Goal: Task Accomplishment & Management: Complete application form

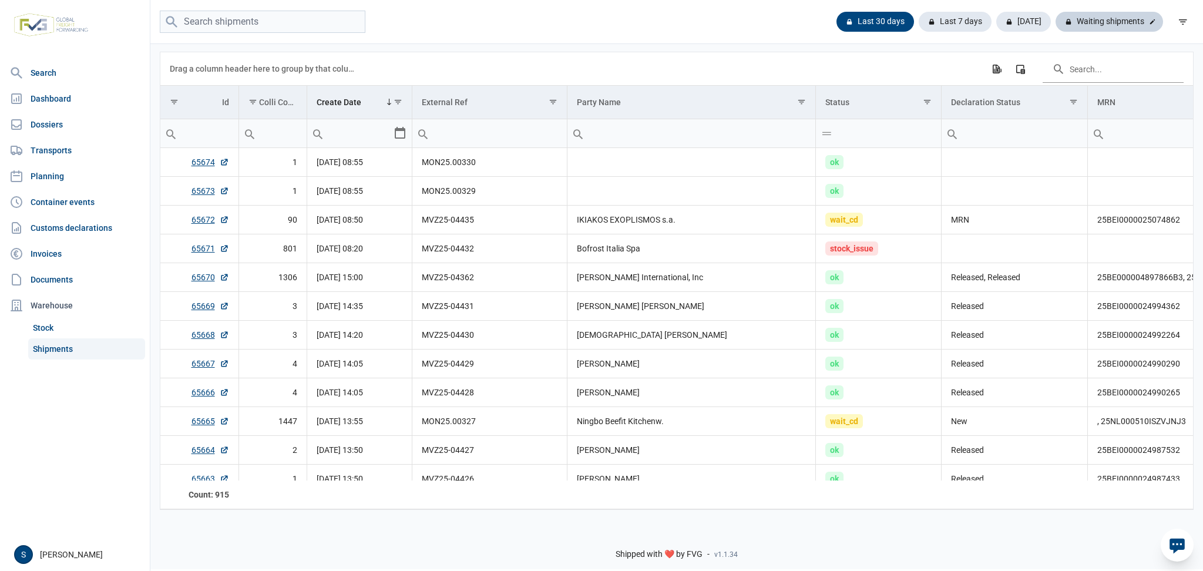
click at [1140, 15] on div "Waiting shipments" at bounding box center [1110, 22] width 108 height 20
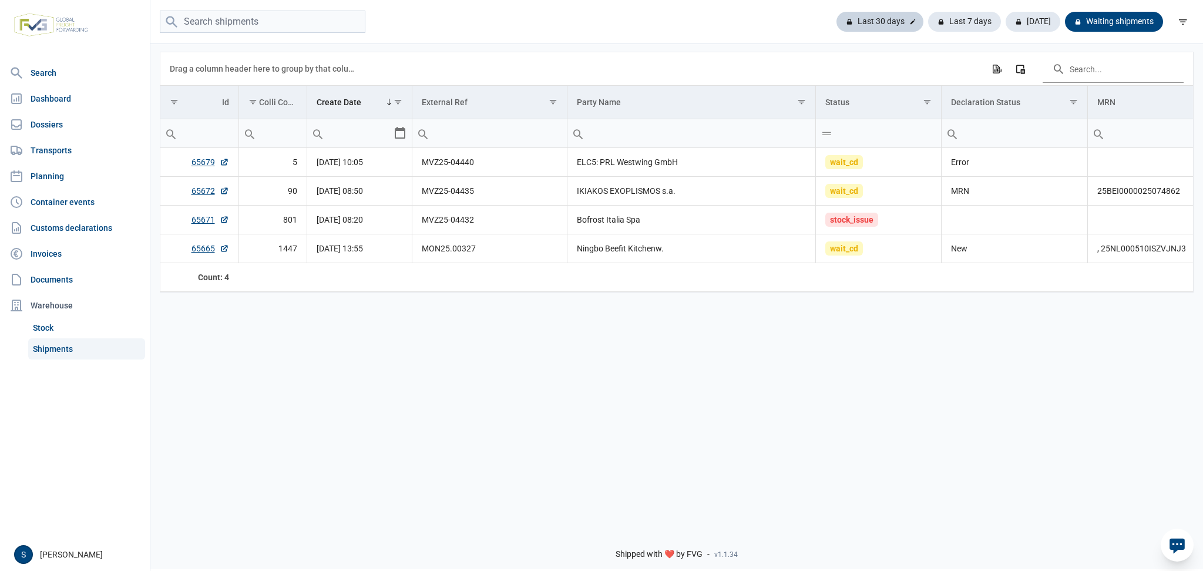
click at [887, 23] on div "Last 30 days" at bounding box center [880, 22] width 87 height 20
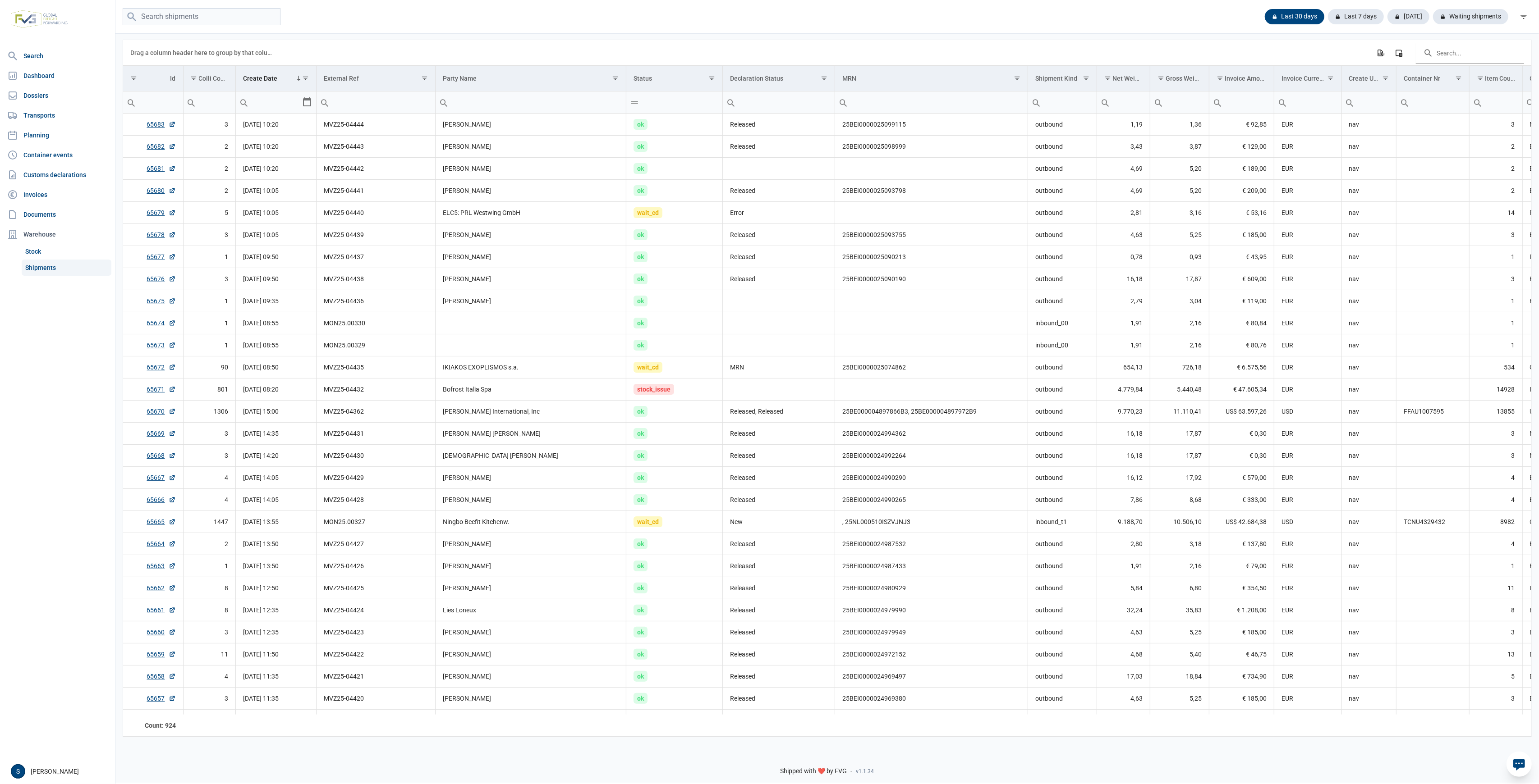
drag, startPoint x: 1452, startPoint y: 13, endPoint x: 1414, endPoint y: 42, distance: 47.8
click at [923, 13] on div "Waiting shipments" at bounding box center [1470, 17] width 75 height 15
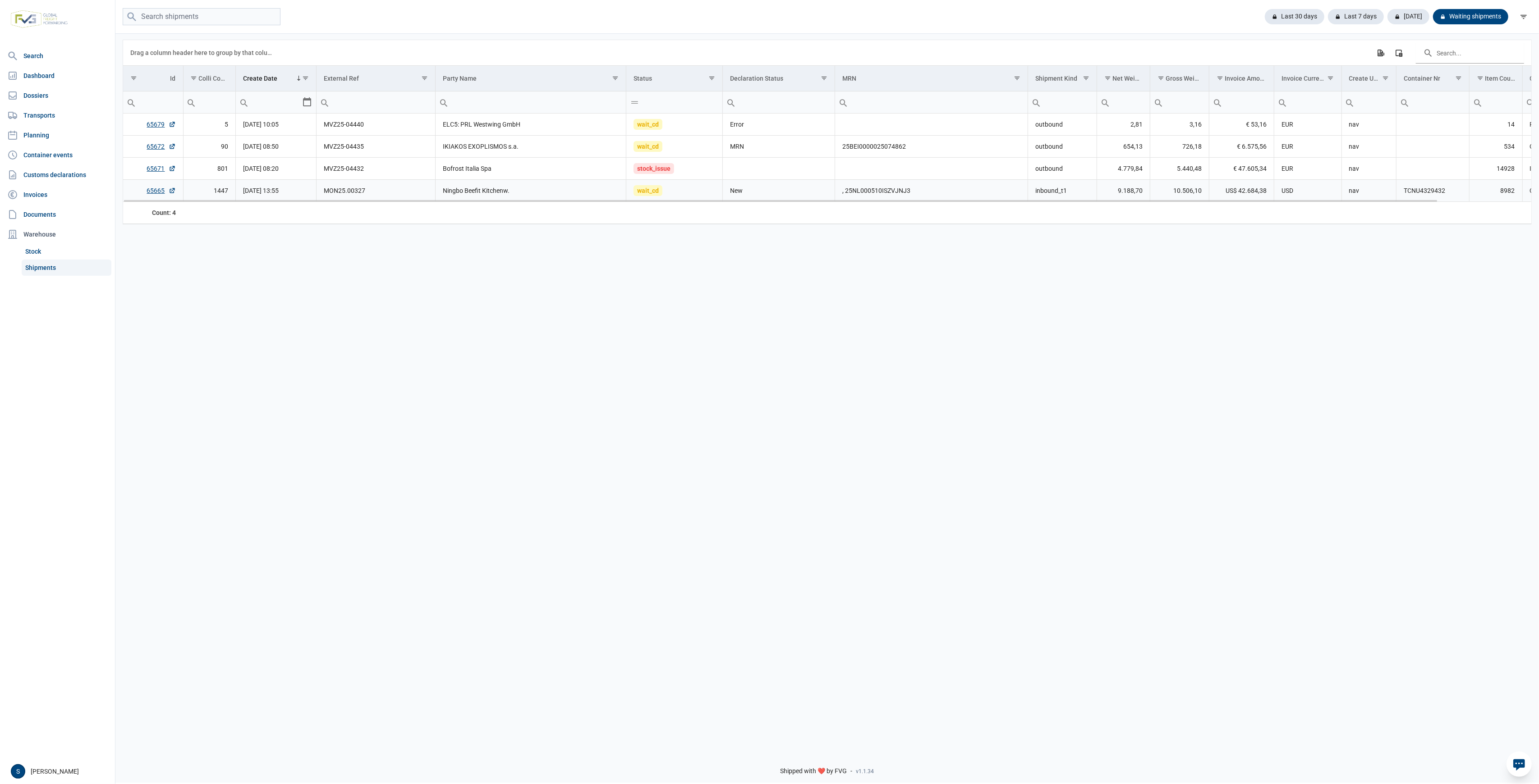
drag, startPoint x: 887, startPoint y: 197, endPoint x: 661, endPoint y: 199, distance: 226.0
click at [874, 197] on td ", 25NL000510ISZVJNJ3" at bounding box center [931, 190] width 193 height 22
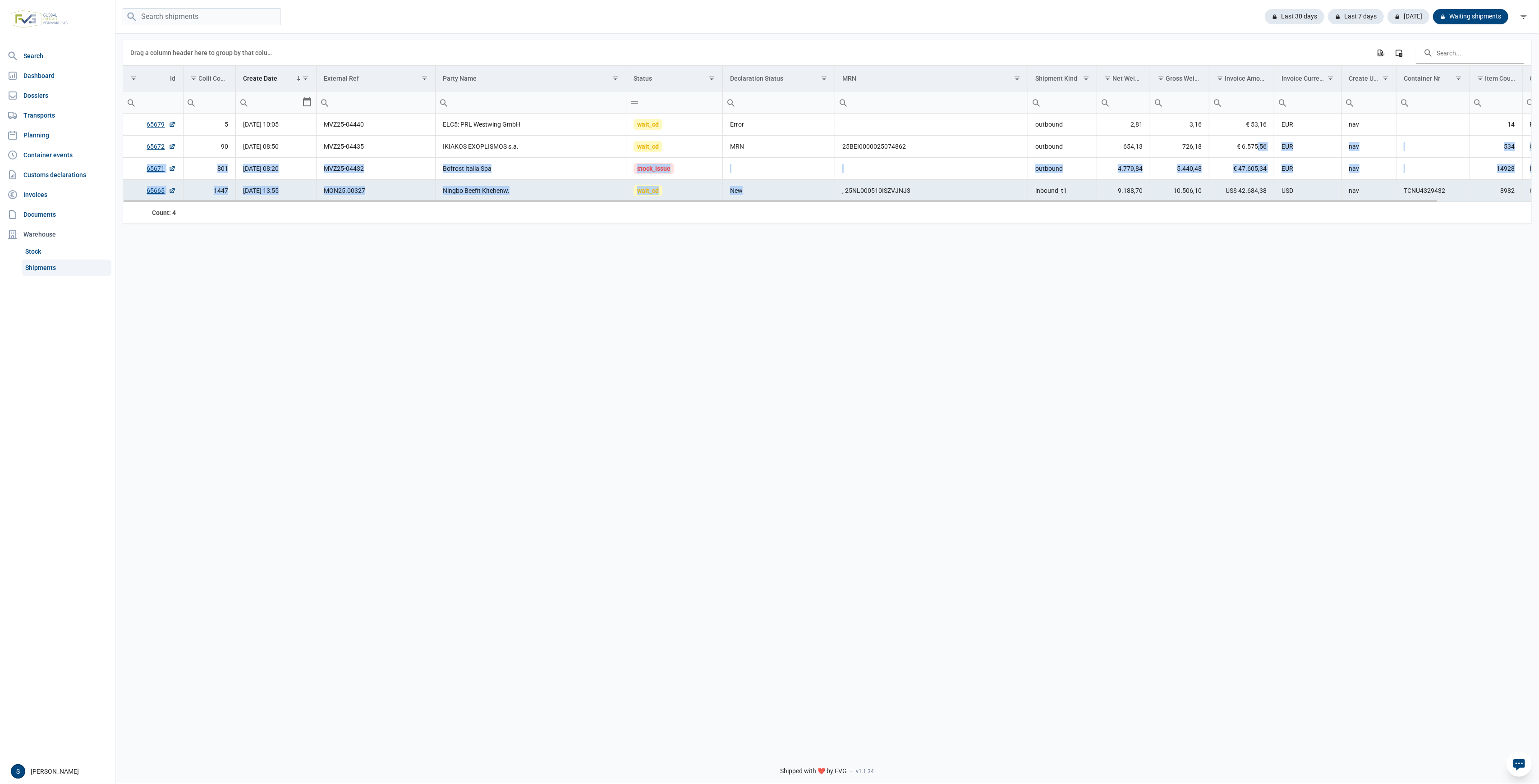
drag, startPoint x: 789, startPoint y: 196, endPoint x: 1257, endPoint y: 151, distance: 470.2
click at [923, 151] on tbody "65679 5 25-08-2025 10:05 MVZ25-04440 ELC5: PRL Westwing GmbH wait_cd Error outb…" at bounding box center [877, 157] width 1509 height 88
click at [923, 204] on td "Data grid with 4 rows and 18 columns" at bounding box center [931, 212] width 193 height 21
drag, startPoint x: 1007, startPoint y: 193, endPoint x: 715, endPoint y: 207, distance: 292.3
click at [720, 208] on div "Data grid with 4 rows and 18 columns Drag a column header here to group by that…" at bounding box center [826, 132] width 1408 height 184
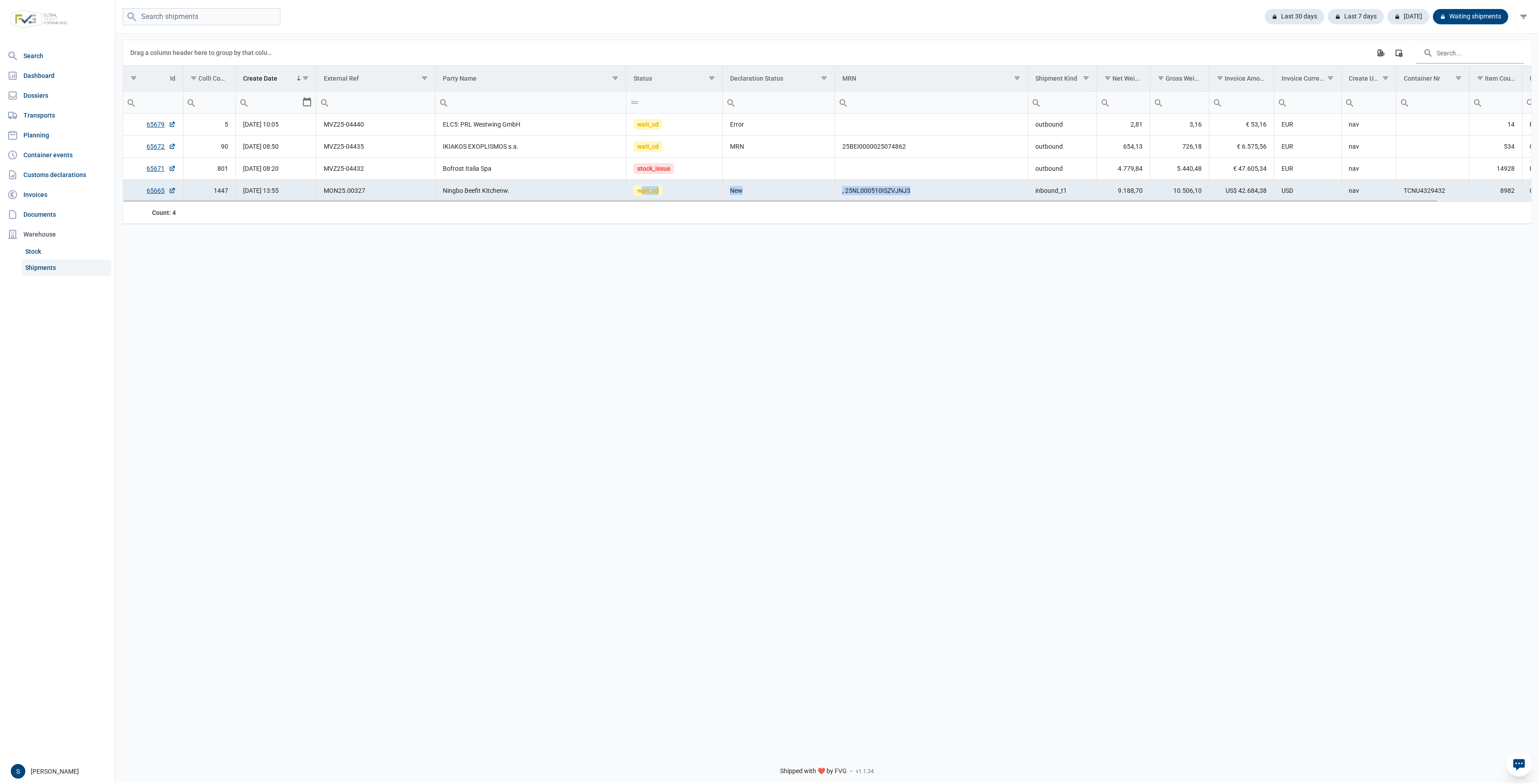
drag, startPoint x: 812, startPoint y: 190, endPoint x: 977, endPoint y: 186, distance: 165.0
click at [923, 186] on tr "65665 1447 22-08-2025 13:55 MON25.00327 Ningbo Beefit Kitchenw. wait_cd New , 2…" at bounding box center [877, 190] width 1509 height 22
drag, startPoint x: 638, startPoint y: 180, endPoint x: 758, endPoint y: 175, distance: 120.1
click at [753, 173] on tr "65671 801 25-08-2025 08:20 MVZ25-04432 Bofrost Italia Spa stock_issue outbound …" at bounding box center [877, 169] width 1509 height 22
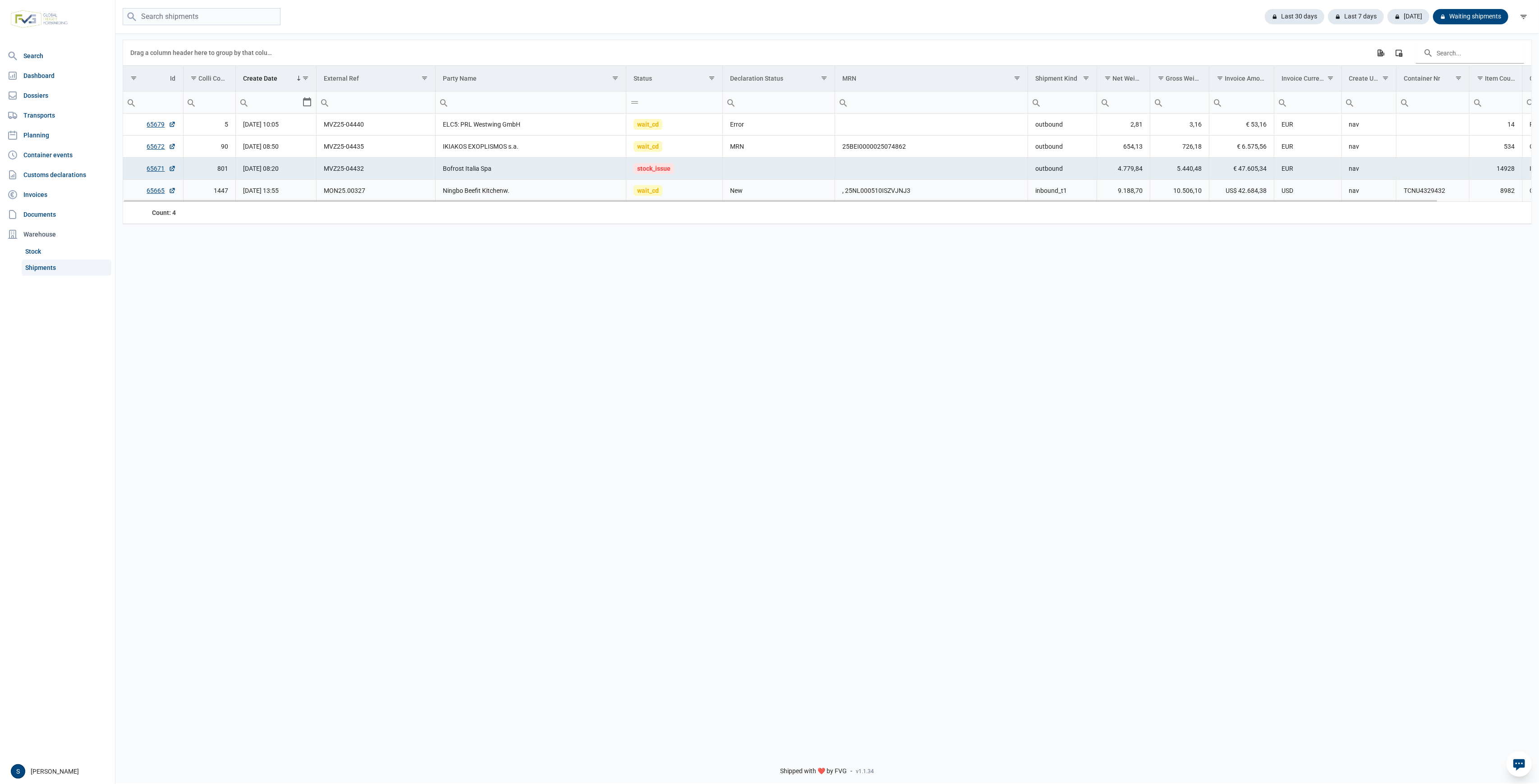
click at [731, 186] on td "New" at bounding box center [779, 190] width 112 height 22
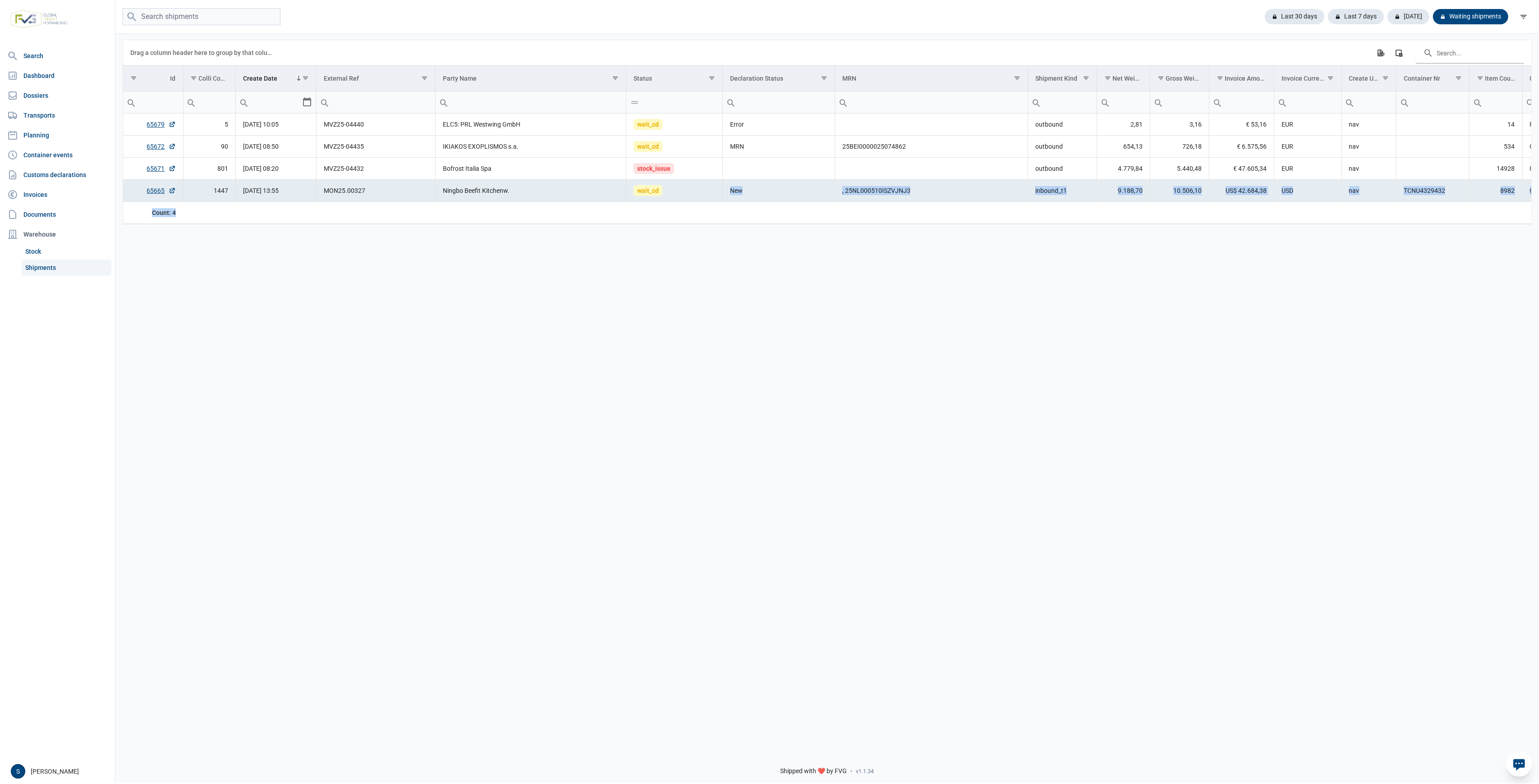
drag, startPoint x: 858, startPoint y: 196, endPoint x: 1447, endPoint y: 190, distance: 589.0
click at [923, 203] on div "Data grid with 4 rows and 18 columns Drag a column header here to group by that…" at bounding box center [826, 132] width 1408 height 184
click at [923, 189] on td "TCNU4329432" at bounding box center [1432, 190] width 73 height 22
drag, startPoint x: 1448, startPoint y: 189, endPoint x: 1386, endPoint y: 195, distance: 62.3
click at [923, 195] on tr "65665 1447 22-08-2025 13:55 MON25.00327 Ningbo Beefit Kitchenw. wait_cd New , 2…" at bounding box center [877, 190] width 1509 height 22
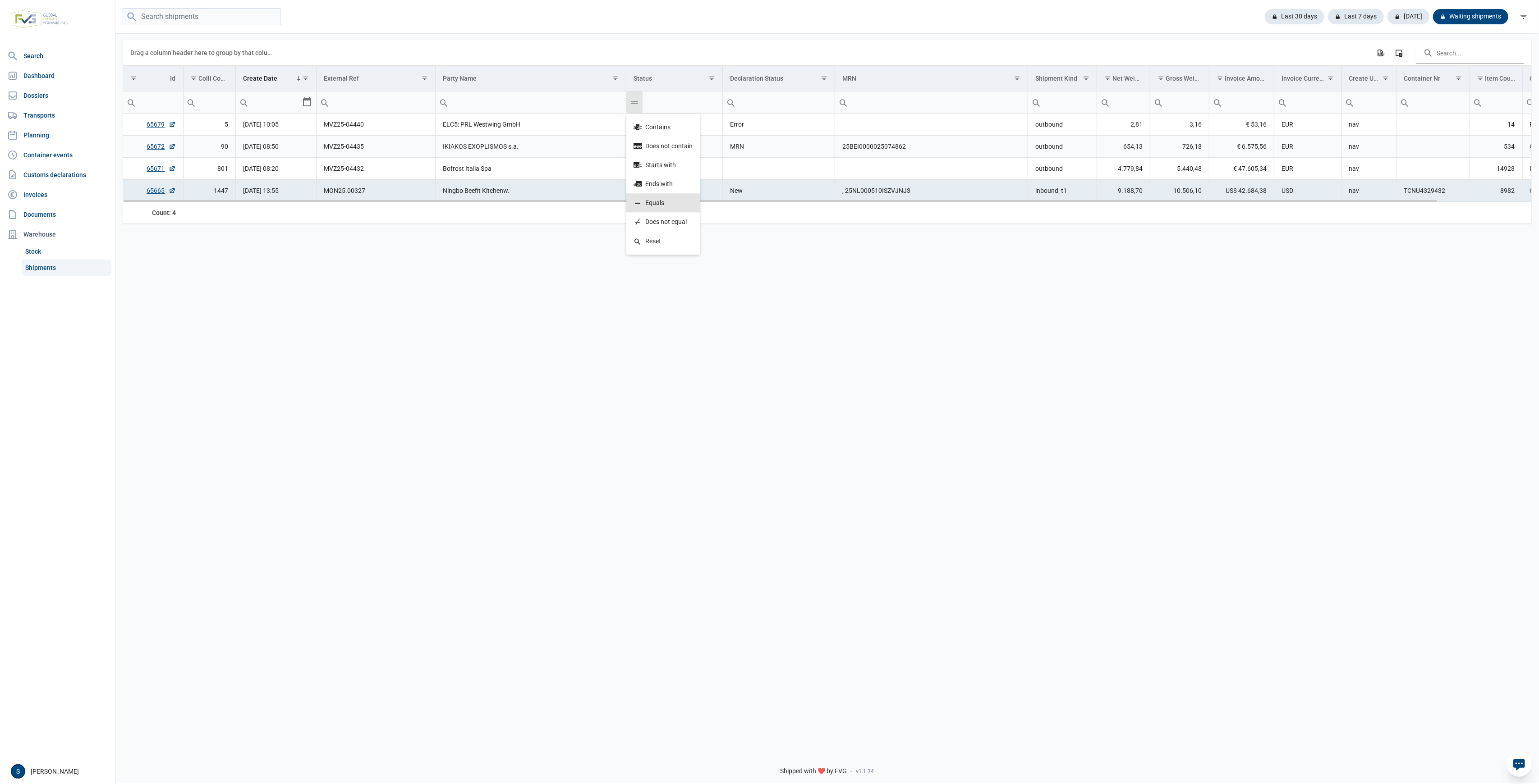
click at [794, 147] on td "MRN" at bounding box center [779, 147] width 112 height 22
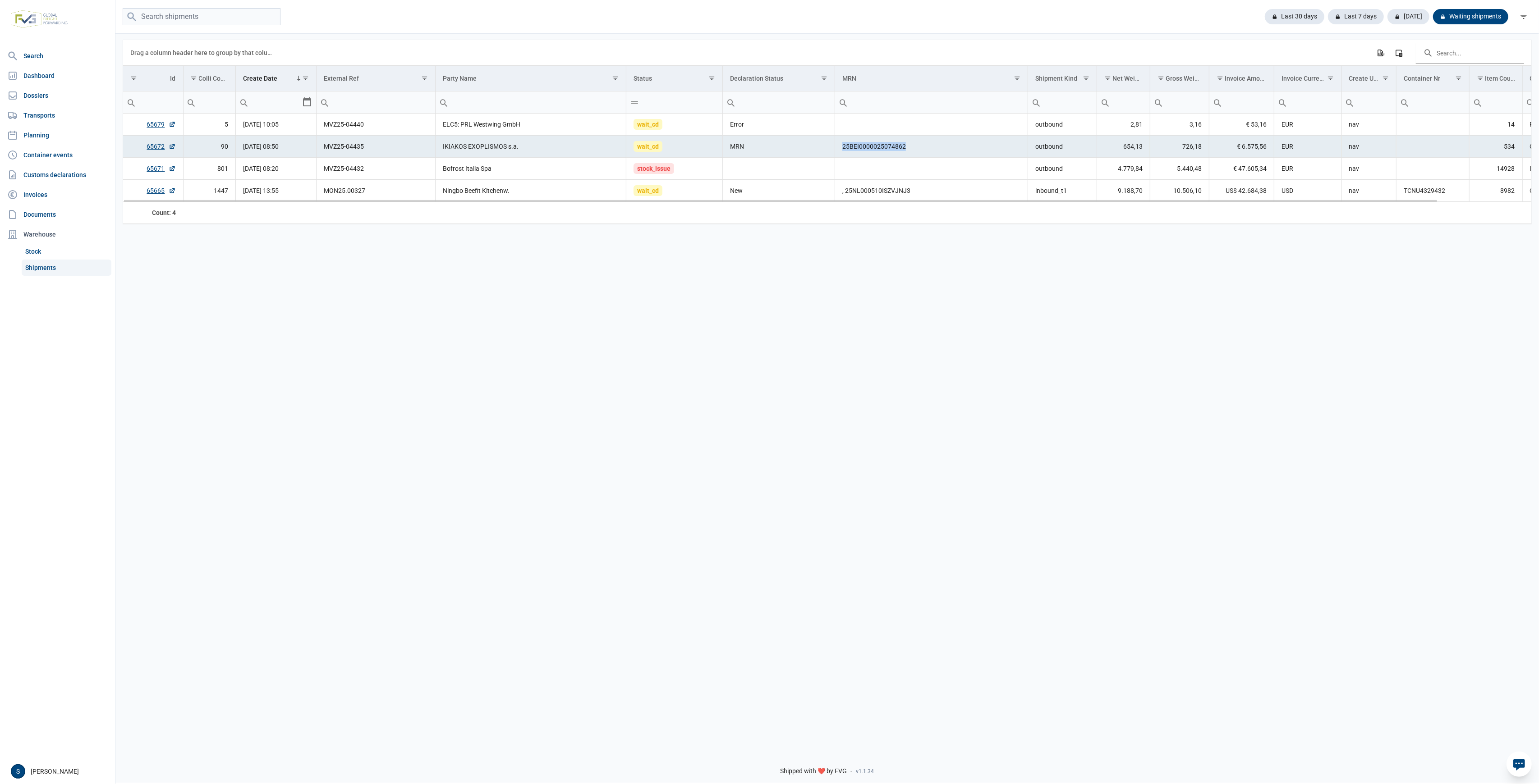
drag, startPoint x: 914, startPoint y: 146, endPoint x: 980, endPoint y: 145, distance: 66.0
click at [923, 145] on tr "65672 90 25-08-2025 08:50 MVZ25-04435 IKIAKOS EXOPLISMOS s.a. wait_cd MRN 25BEI…" at bounding box center [877, 147] width 1509 height 22
drag, startPoint x: 684, startPoint y: 127, endPoint x: 867, endPoint y: 124, distance: 183.0
click at [867, 124] on tr "65679 5 25-08-2025 10:05 MVZ25-04440 ELC5: PRL Westwing GmbH wait_cd Error outb…" at bounding box center [877, 124] width 1509 height 22
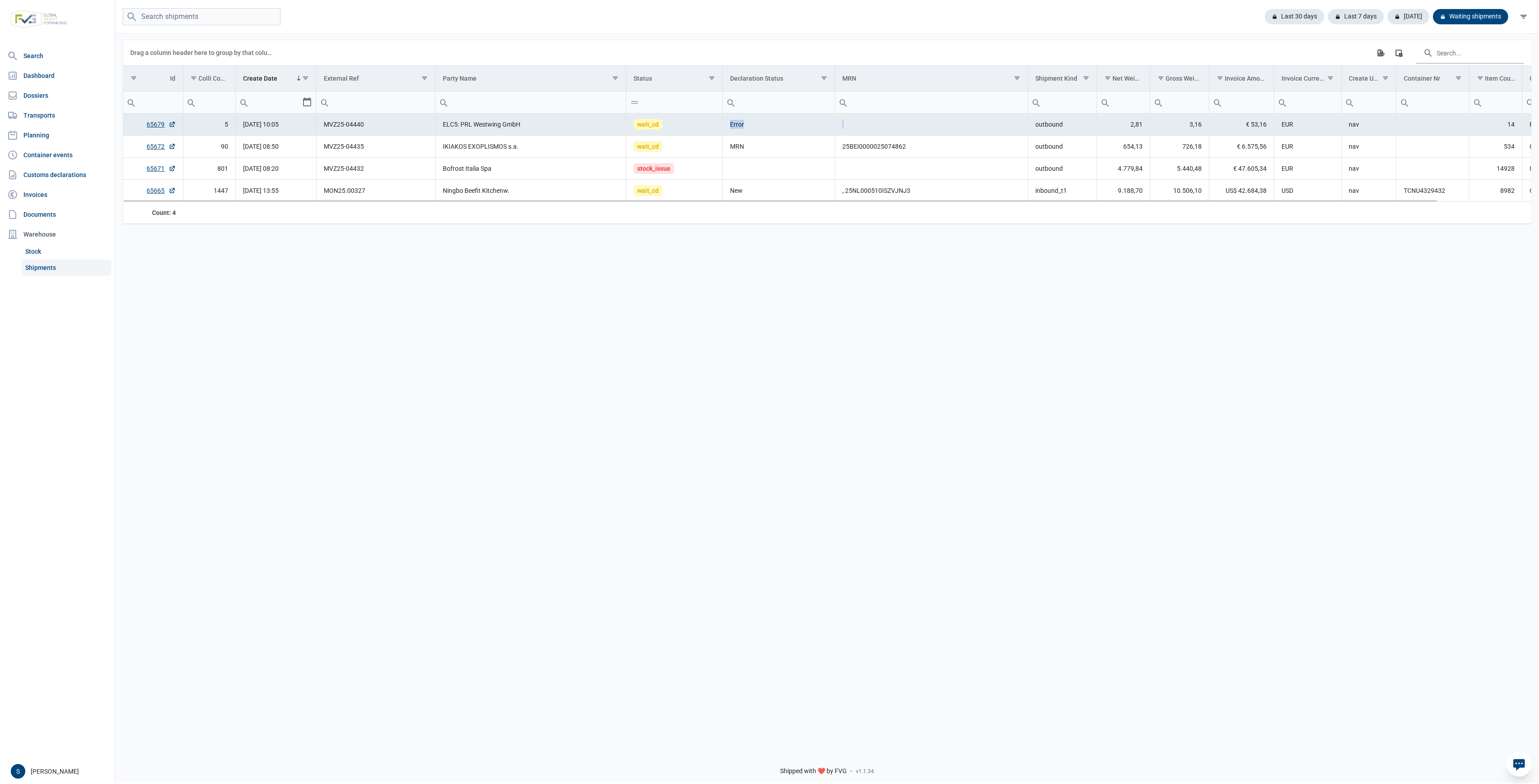
click at [790, 124] on td "Error" at bounding box center [779, 124] width 112 height 22
click at [923, 10] on div "Last 30 days" at bounding box center [1290, 17] width 67 height 15
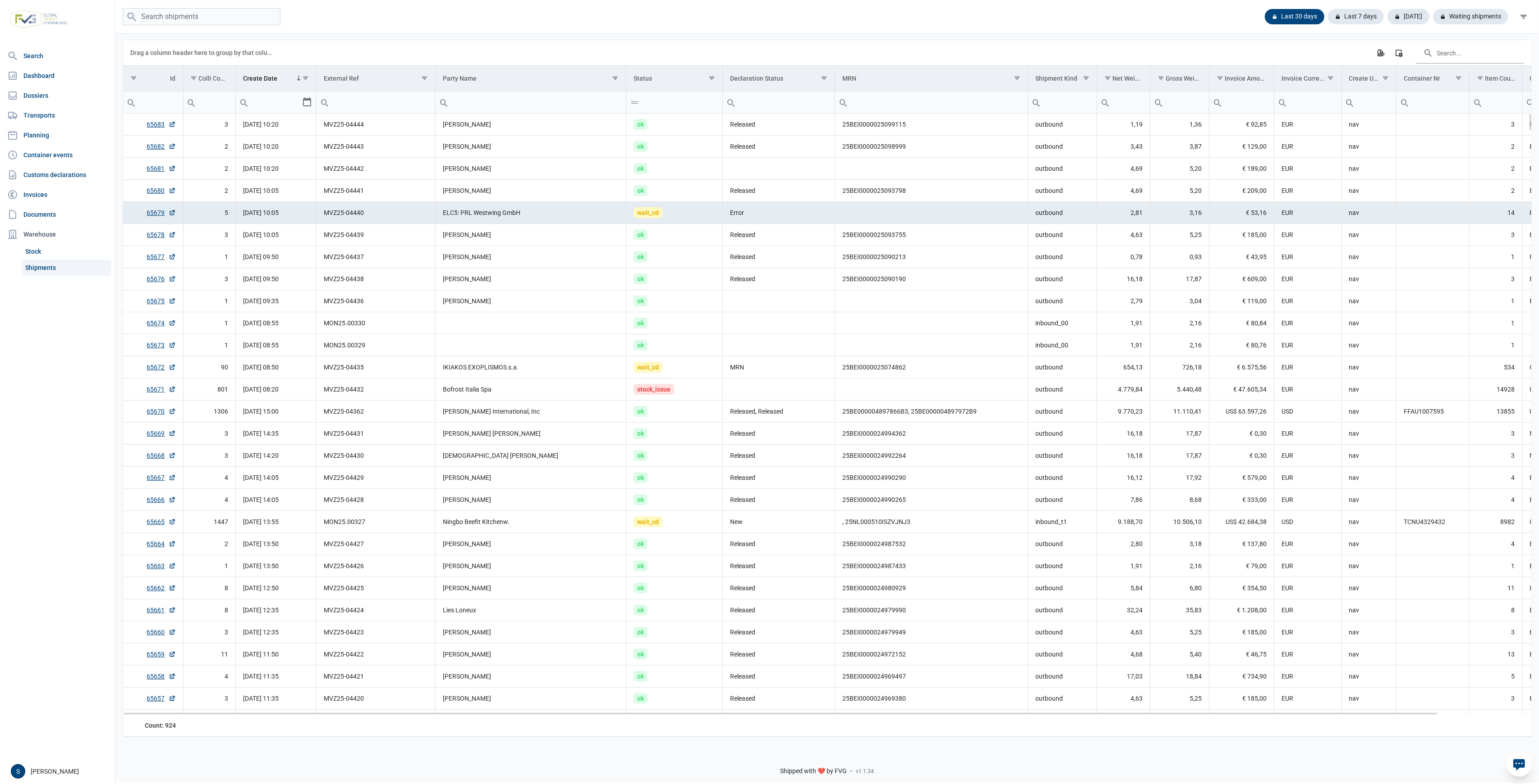
click at [313, 209] on td "25-08-2025 10:05" at bounding box center [275, 212] width 81 height 22
click at [278, 209] on span "25-08-2025 10:05" at bounding box center [261, 212] width 35 height 7
drag, startPoint x: 1481, startPoint y: 15, endPoint x: 1404, endPoint y: 31, distance: 78.6
click at [923, 15] on div "Waiting shipments" at bounding box center [1470, 17] width 75 height 15
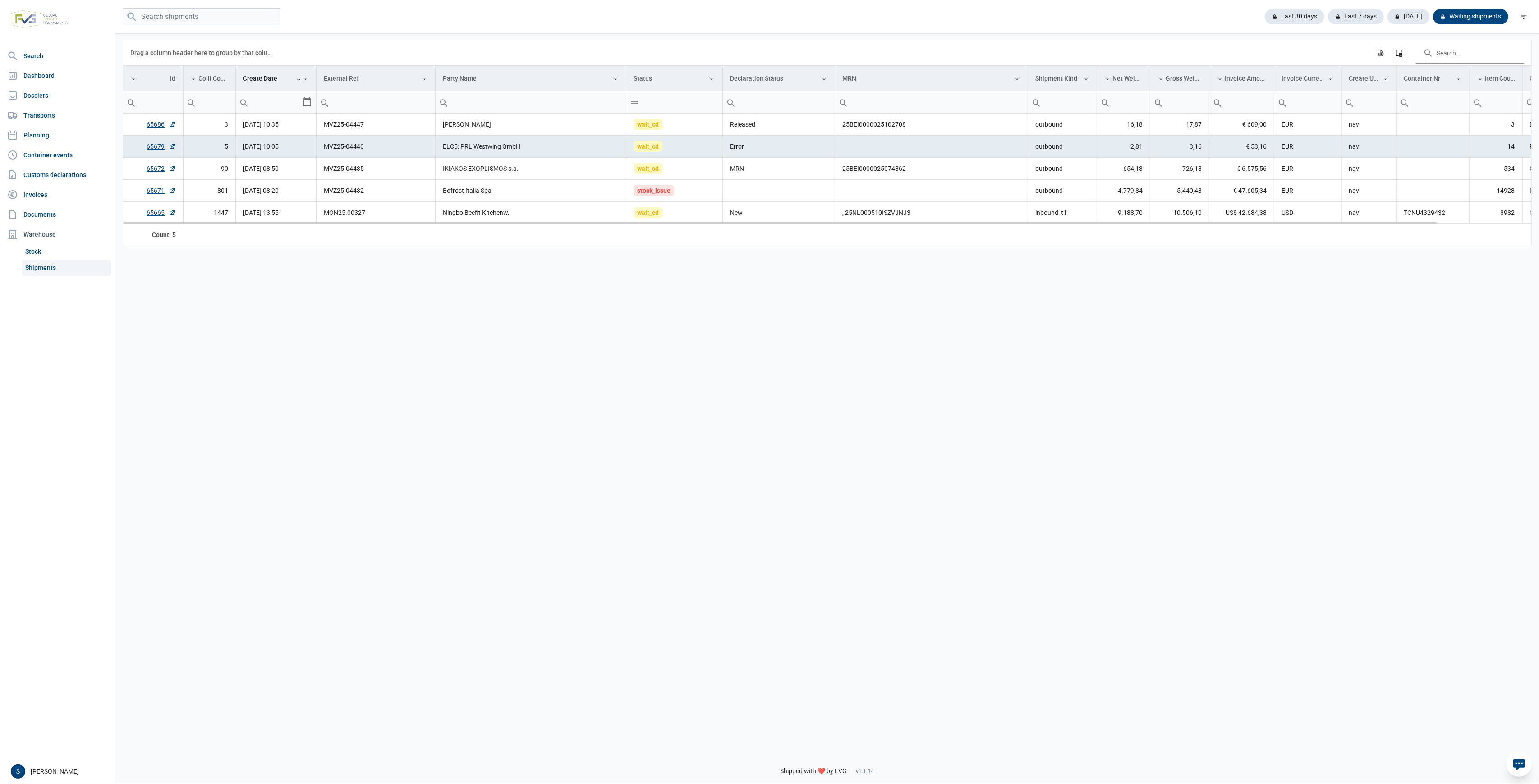
click at [146, 148] on td "65679" at bounding box center [153, 147] width 60 height 22
click at [159, 153] on td "65679" at bounding box center [153, 147] width 60 height 22
click at [160, 148] on link "65679" at bounding box center [162, 147] width 29 height 9
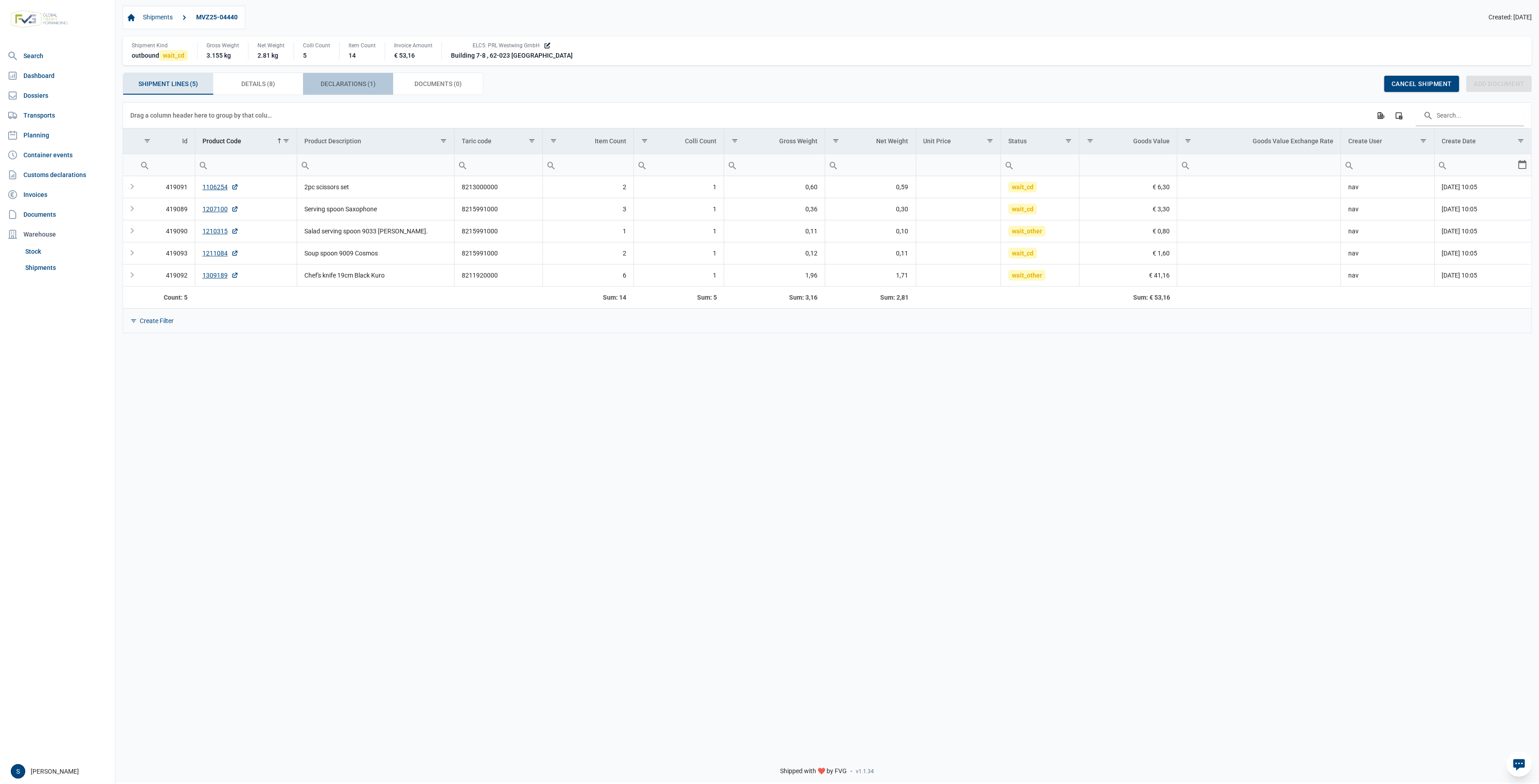
click at [351, 84] on span "Declarations (1) Declarations (1)" at bounding box center [348, 84] width 55 height 11
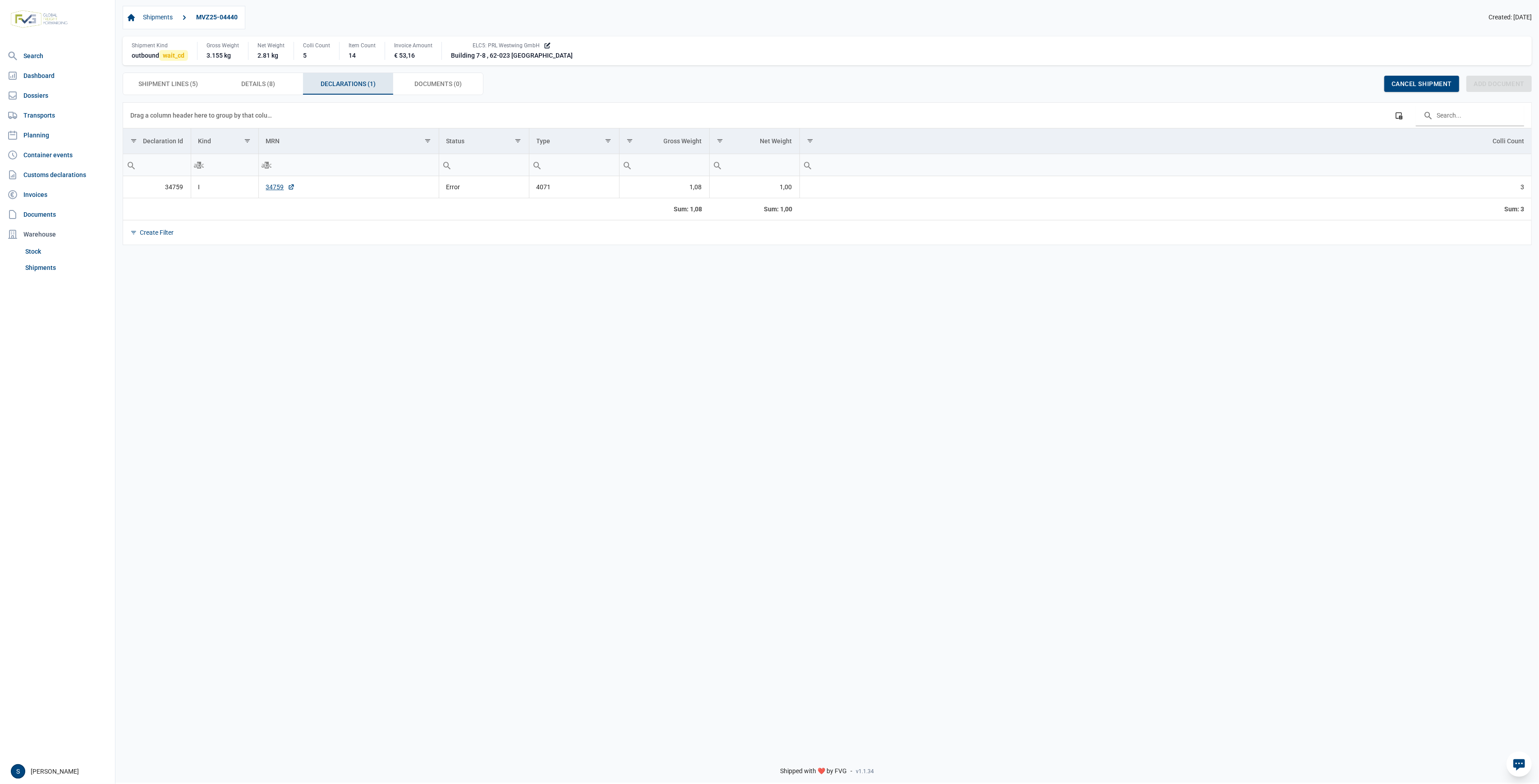
click at [275, 194] on td "34759" at bounding box center [348, 187] width 180 height 22
click at [277, 184] on link "34759" at bounding box center [281, 187] width 29 height 9
click at [274, 190] on link "34759" at bounding box center [281, 187] width 29 height 9
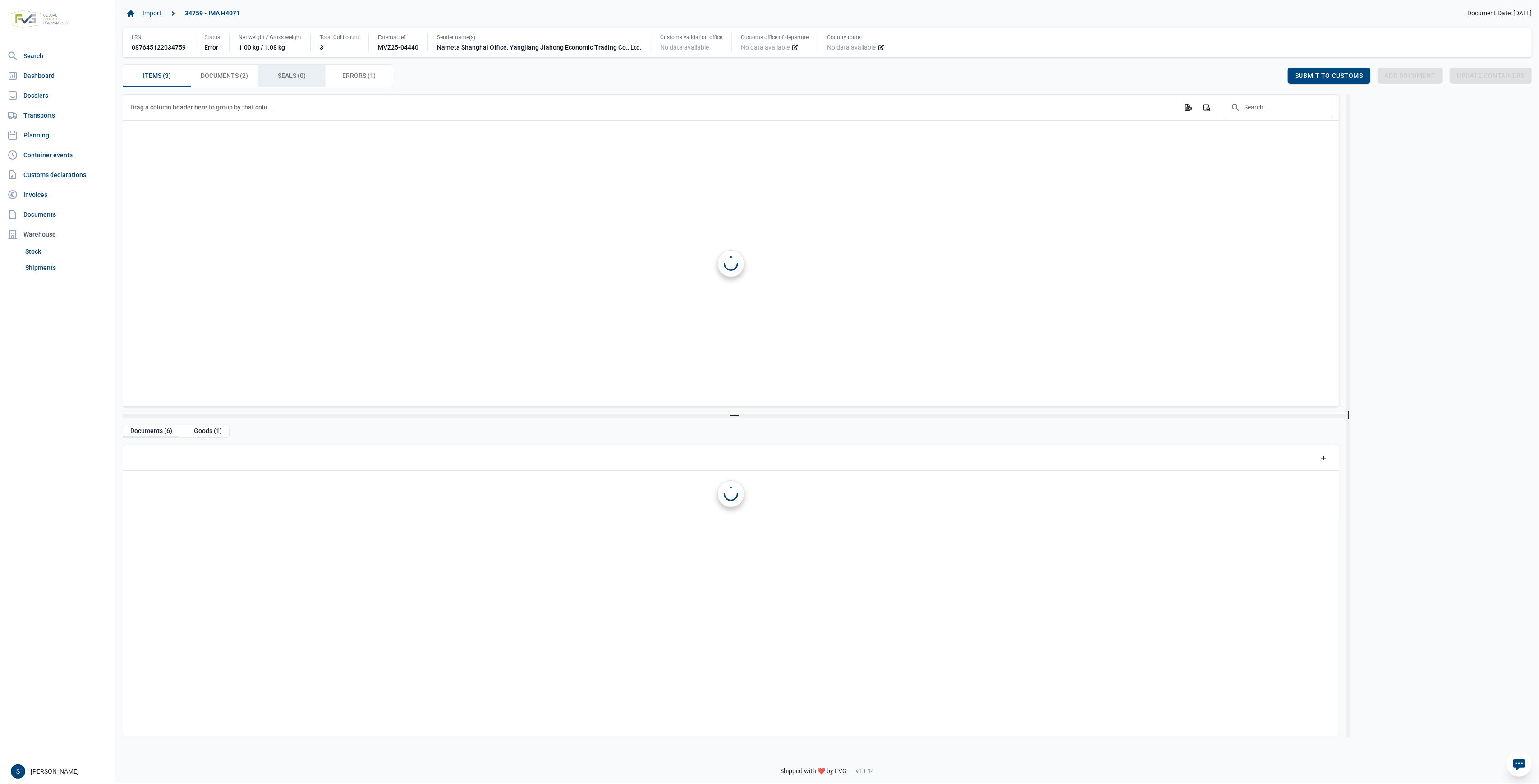
click at [358, 65] on div "Items (3) Items (3) Documents (2) Documents (2) Seals (0) Seals (0) Errors (1) …" at bounding box center [258, 75] width 271 height 22
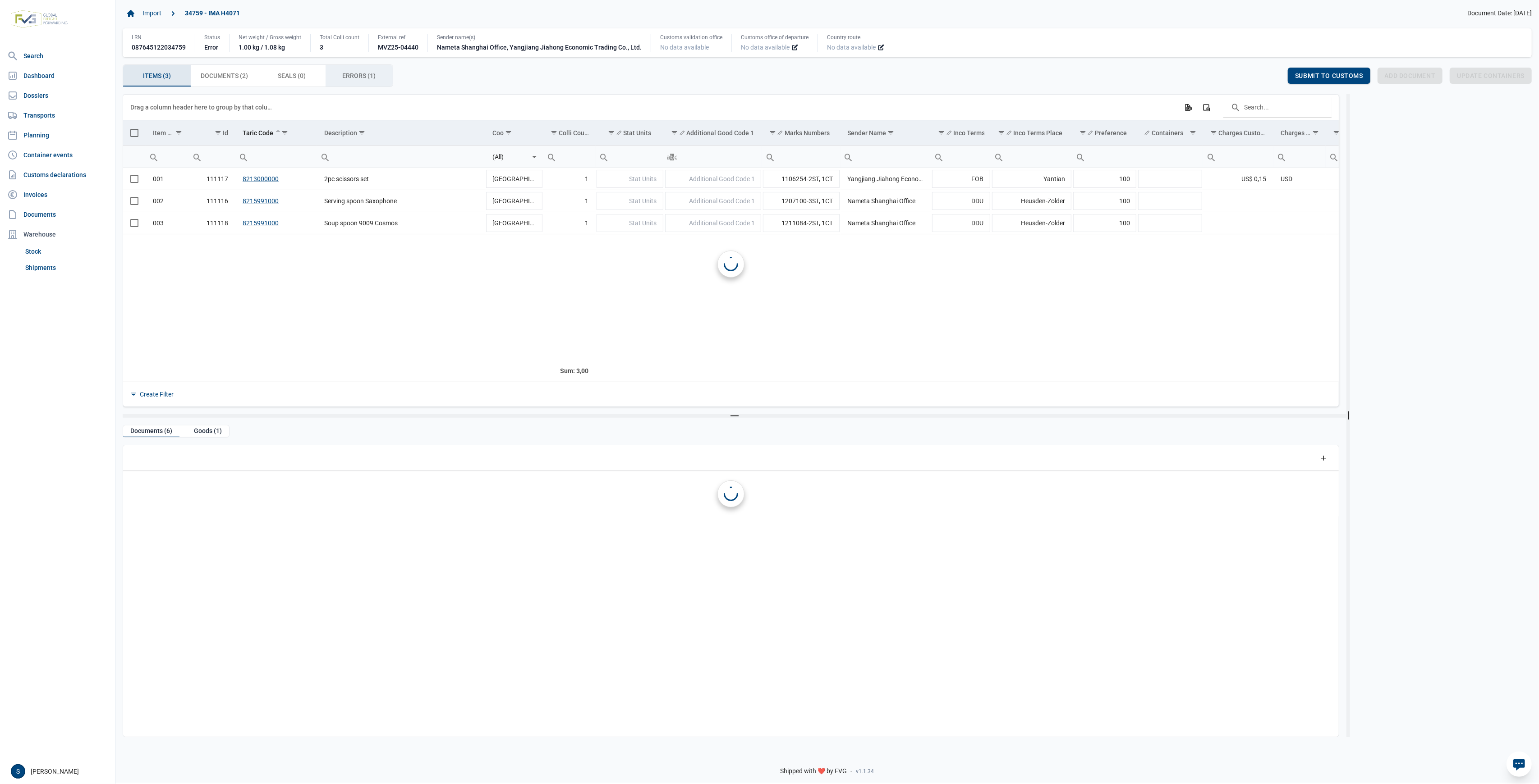
click at [359, 70] on div "Errors (1) Errors (1)" at bounding box center [359, 76] width 68 height 21
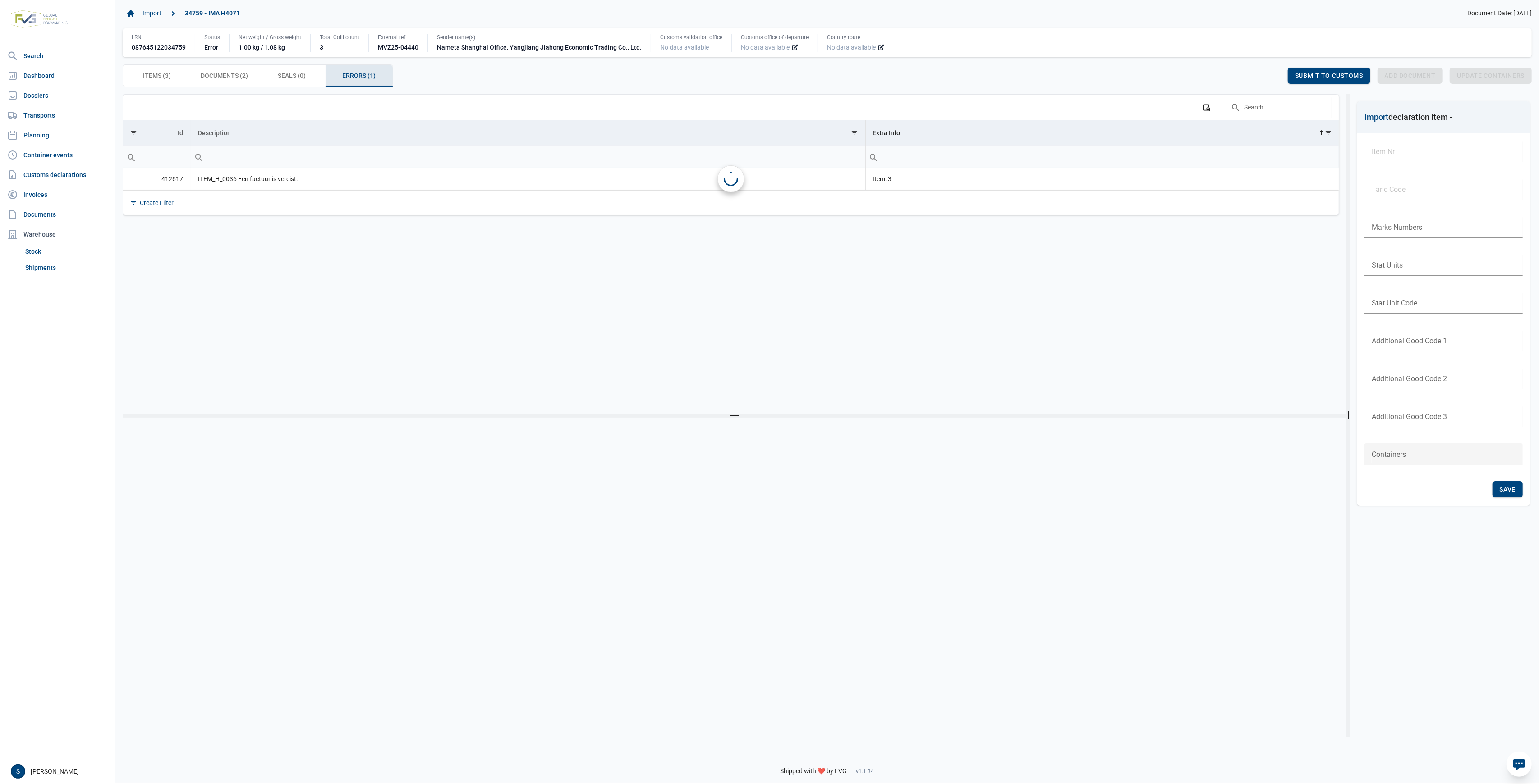
click at [358, 82] on div "Errors (1) Errors (1)" at bounding box center [359, 76] width 68 height 21
drag, startPoint x: 320, startPoint y: 180, endPoint x: 918, endPoint y: 216, distance: 599.1
click at [906, 226] on div "Data grid with 3 rows and 25 columns Drag a column header here to group by that…" at bounding box center [734, 254] width 1224 height 320
click at [160, 81] on span "Items (3) Items (3)" at bounding box center [157, 76] width 28 height 11
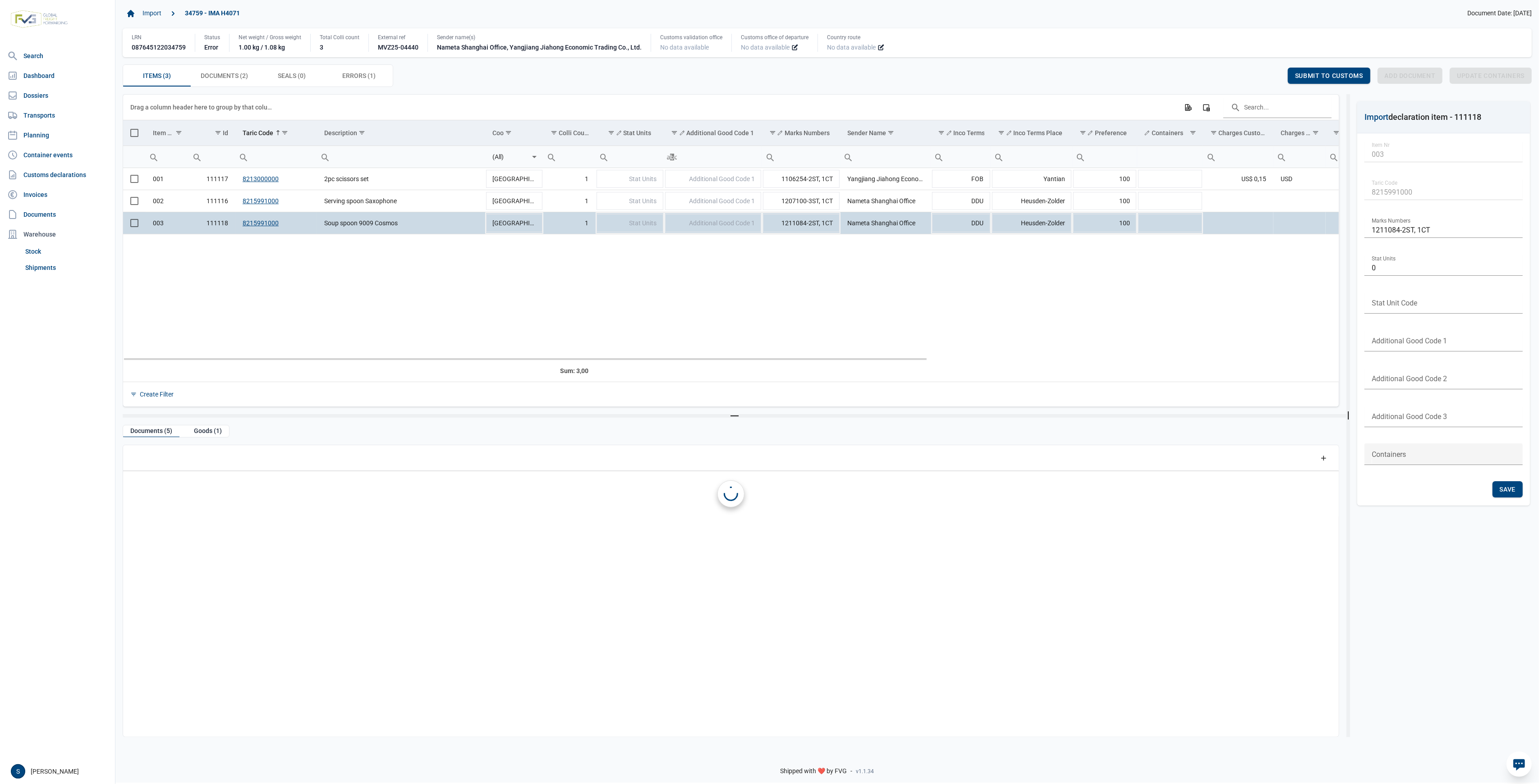
click at [371, 226] on td "Soup spoon 9009 Cosmos" at bounding box center [400, 222] width 168 height 22
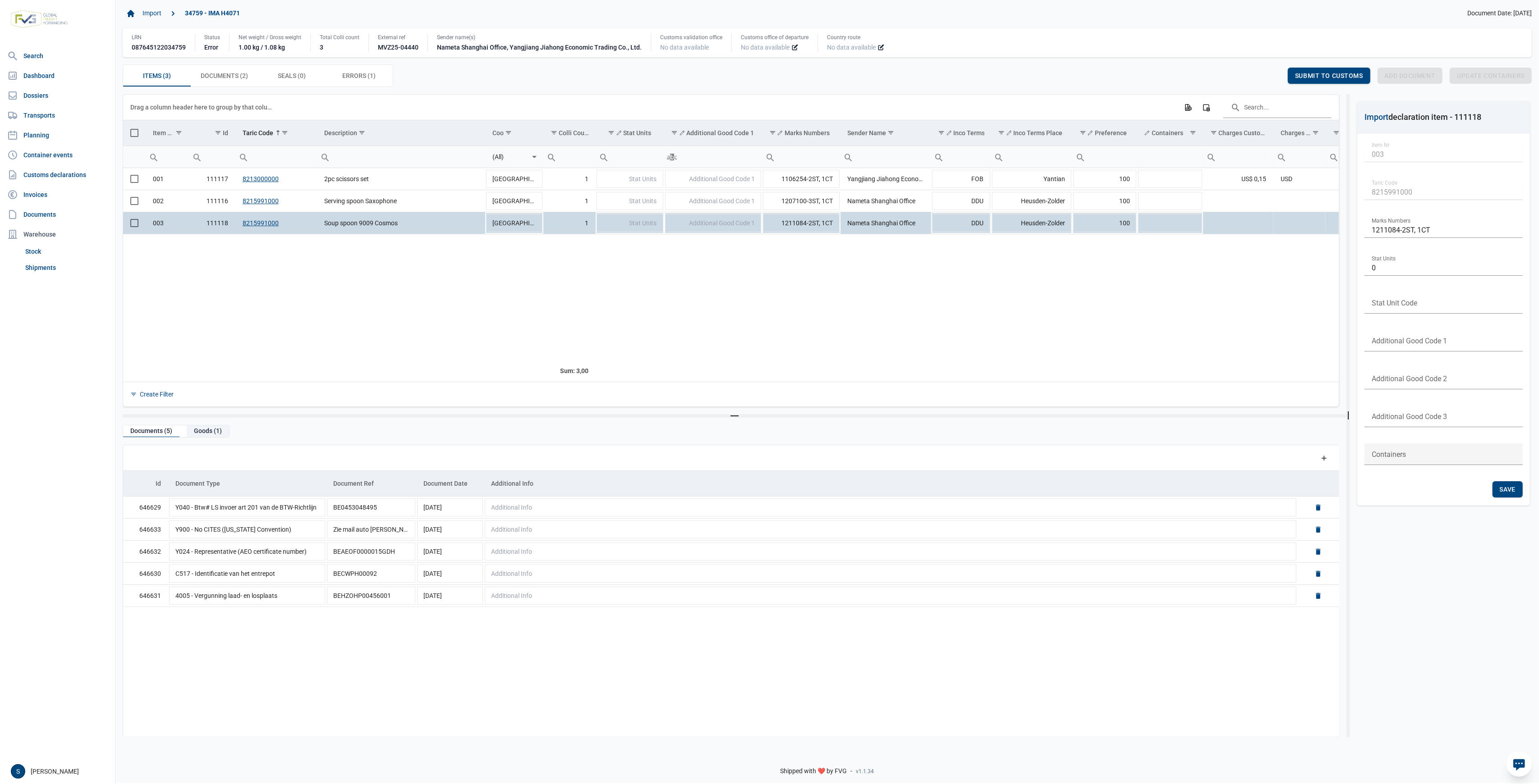
click at [206, 433] on div "Goods (1)" at bounding box center [207, 432] width 42 height 12
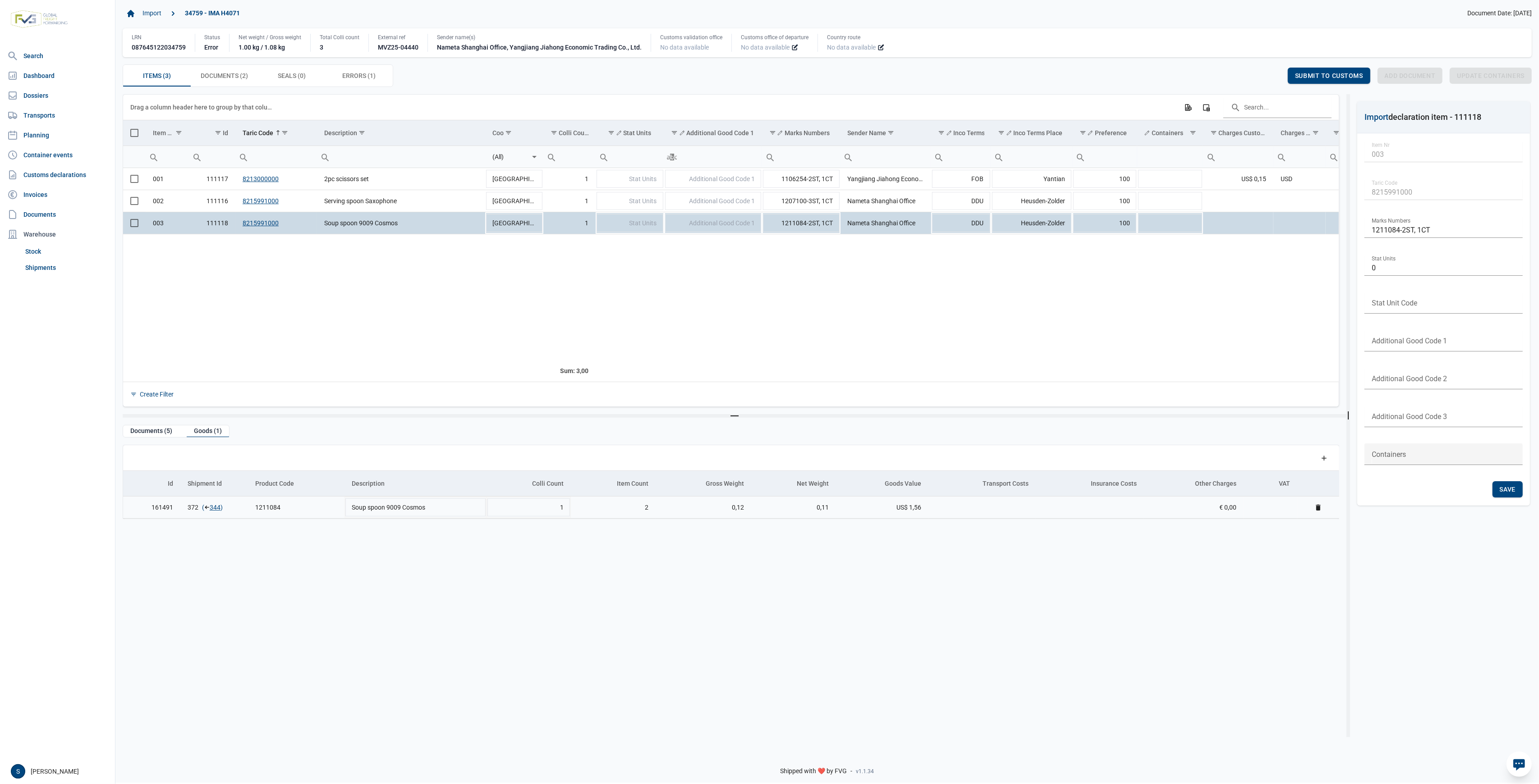
click at [211, 514] on td "372 ( 344 )" at bounding box center [214, 508] width 68 height 22
click at [217, 507] on link "344" at bounding box center [215, 508] width 11 height 9
drag, startPoint x: 440, startPoint y: 50, endPoint x: 636, endPoint y: 52, distance: 196.0
click at [636, 52] on div "Sender name(s) Nameta Shanghai Office, Yangjiang Jiahong Economic Trading Co., …" at bounding box center [539, 43] width 223 height 18
click at [466, 319] on td "Data grid with 3 rows and 25 columns" at bounding box center [400, 297] width 168 height 126
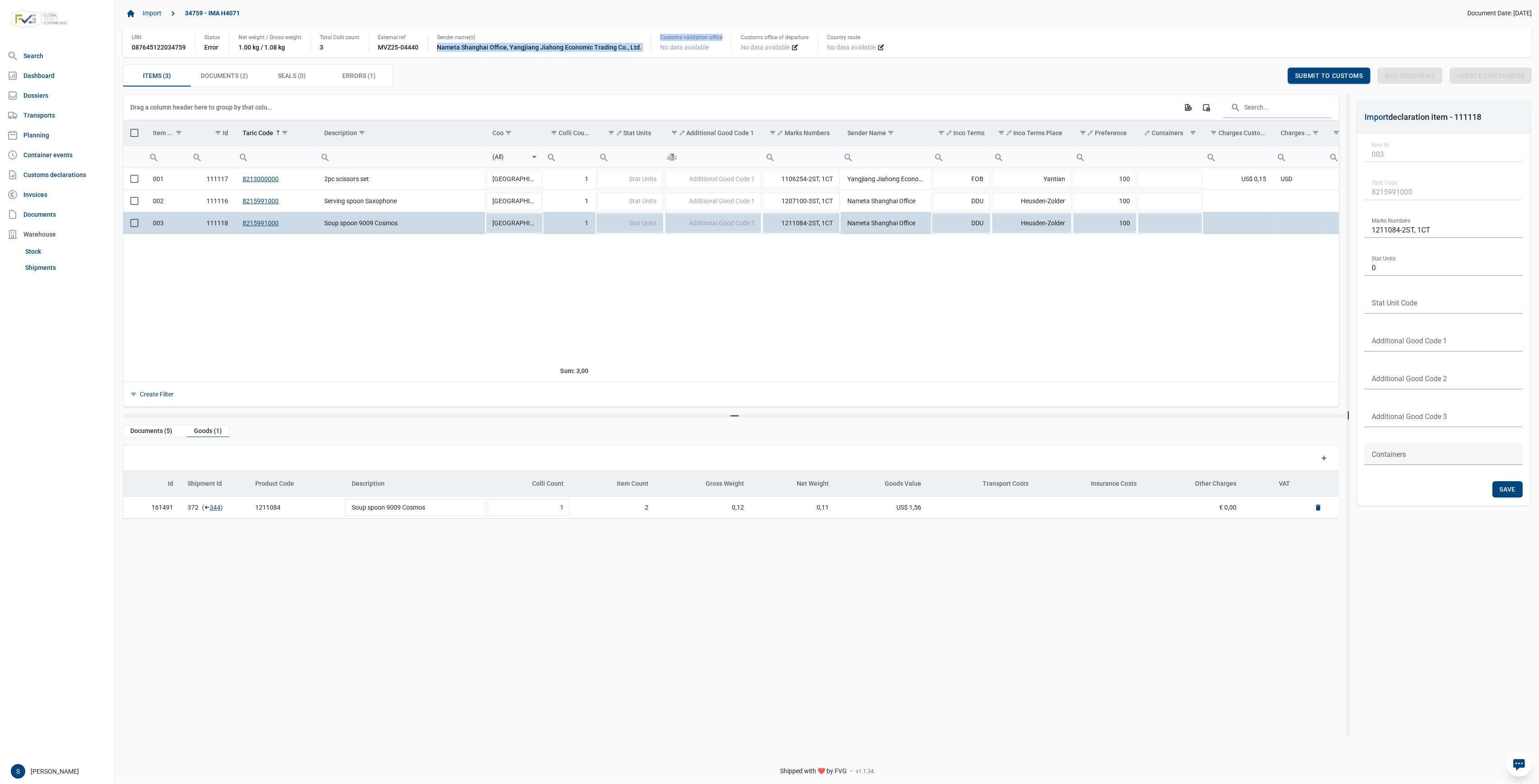
drag, startPoint x: 430, startPoint y: 48, endPoint x: 639, endPoint y: 62, distance: 209.5
click at [641, 60] on div "Import 34759 - IMA H4071 Document Date: 25-08-2025 LRN 087645122034759 Status E…" at bounding box center [827, 47] width 1409 height 81
click at [483, 246] on td "Data grid with 3 rows and 25 columns" at bounding box center [400, 297] width 168 height 126
click at [803, 226] on td "1211084-2ST, 1CT" at bounding box center [801, 222] width 78 height 22
drag, startPoint x: 807, startPoint y: 222, endPoint x: 771, endPoint y: 221, distance: 36.0
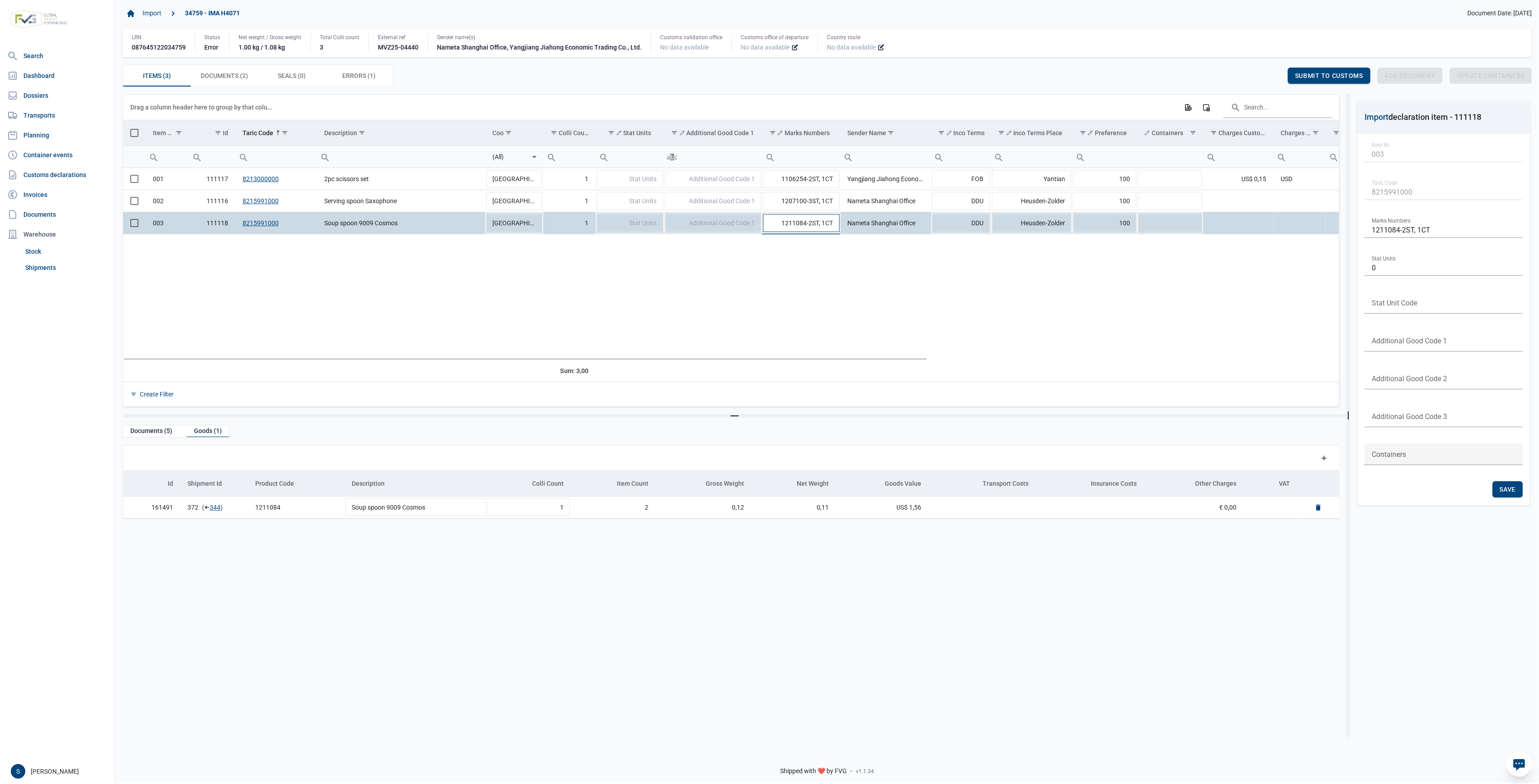
click at [771, 221] on input "1211084-2ST, 1CT" at bounding box center [801, 223] width 78 height 21
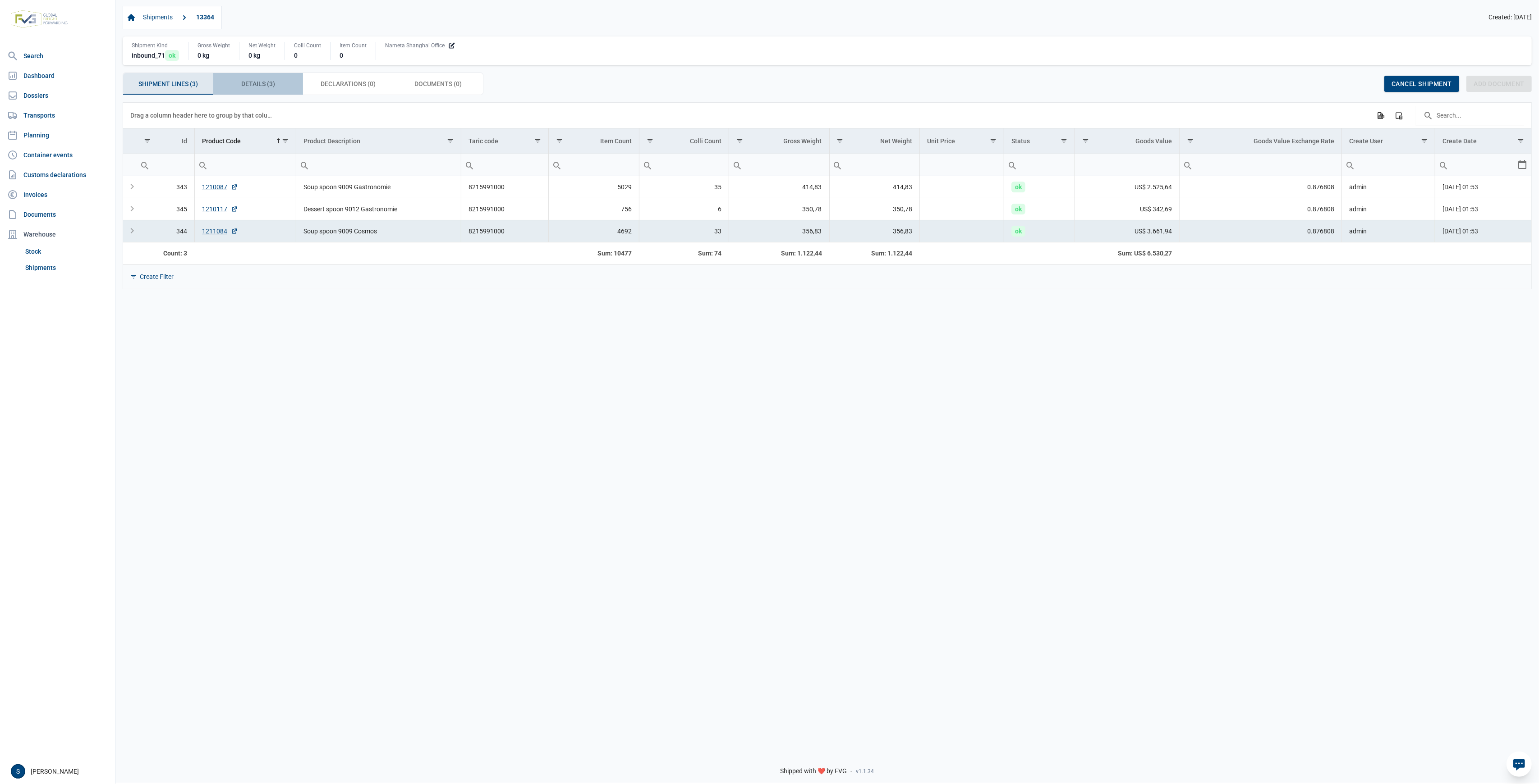
click at [249, 81] on span "Details (3) Details (3)" at bounding box center [258, 84] width 34 height 11
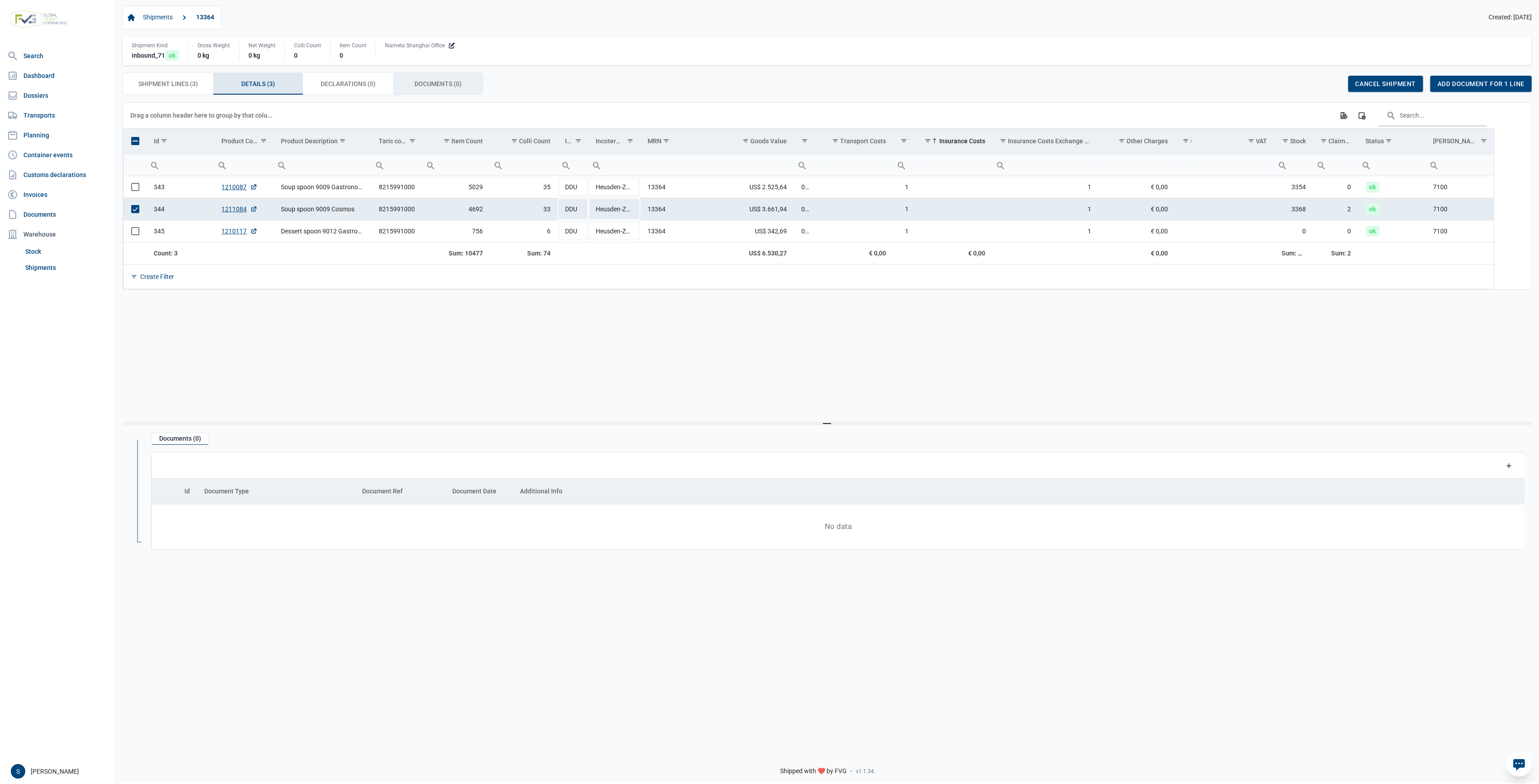
click at [446, 84] on span "Documents (0) Documents (0)" at bounding box center [438, 84] width 48 height 11
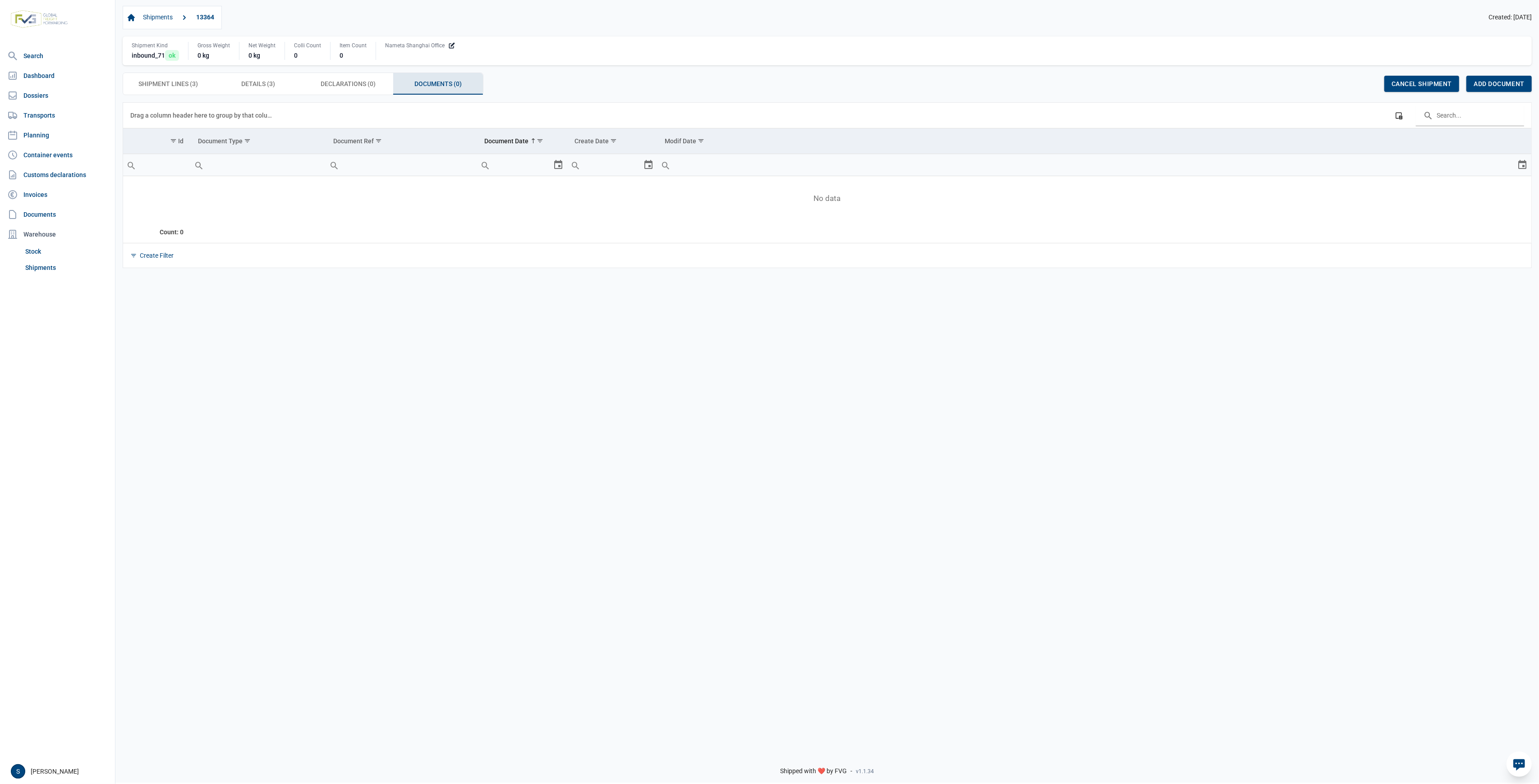
click at [376, 81] on div "Declarations (0) Declarations (0)" at bounding box center [348, 84] width 91 height 21
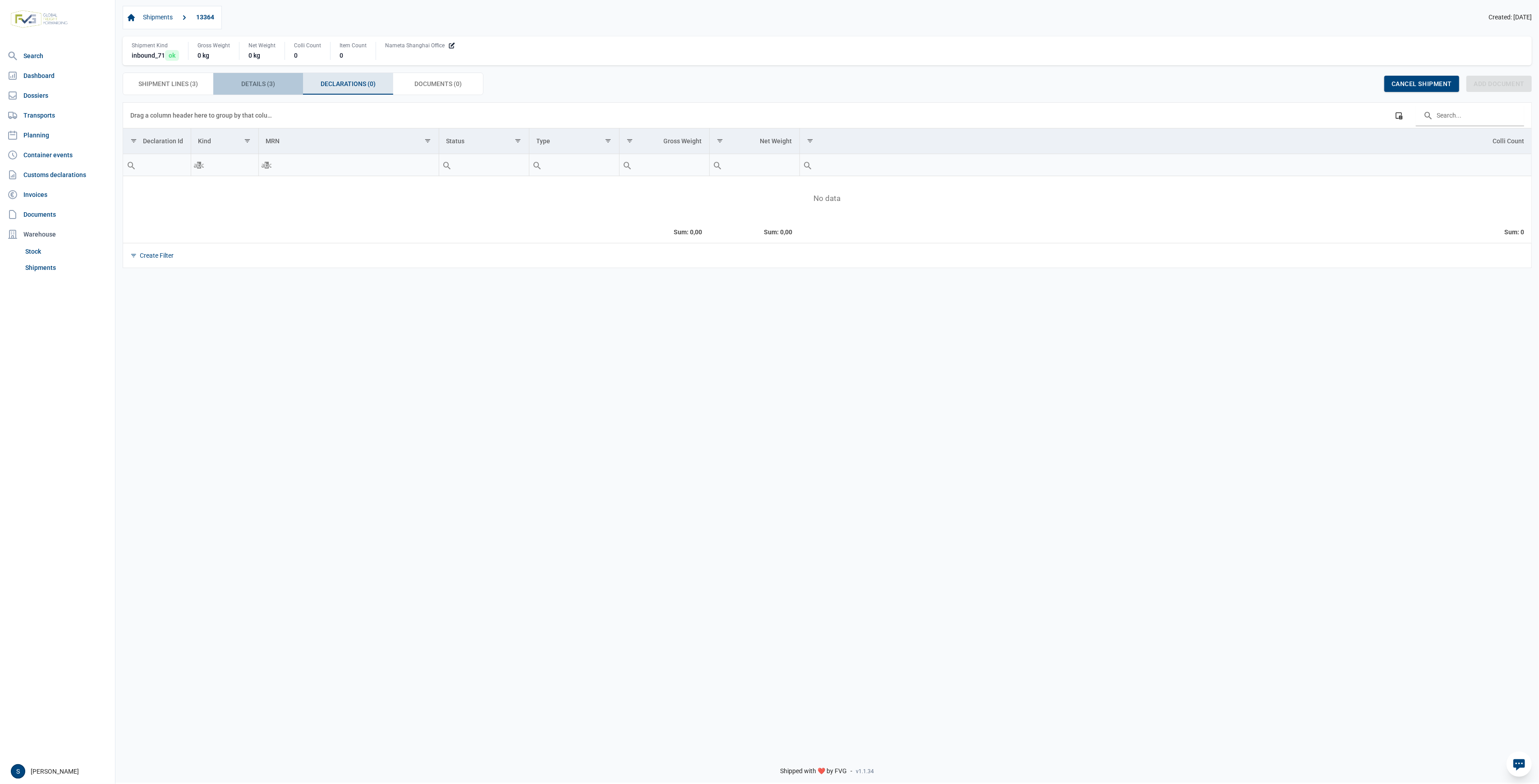
click at [261, 86] on span "Details (3) Details (3)" at bounding box center [258, 84] width 34 height 11
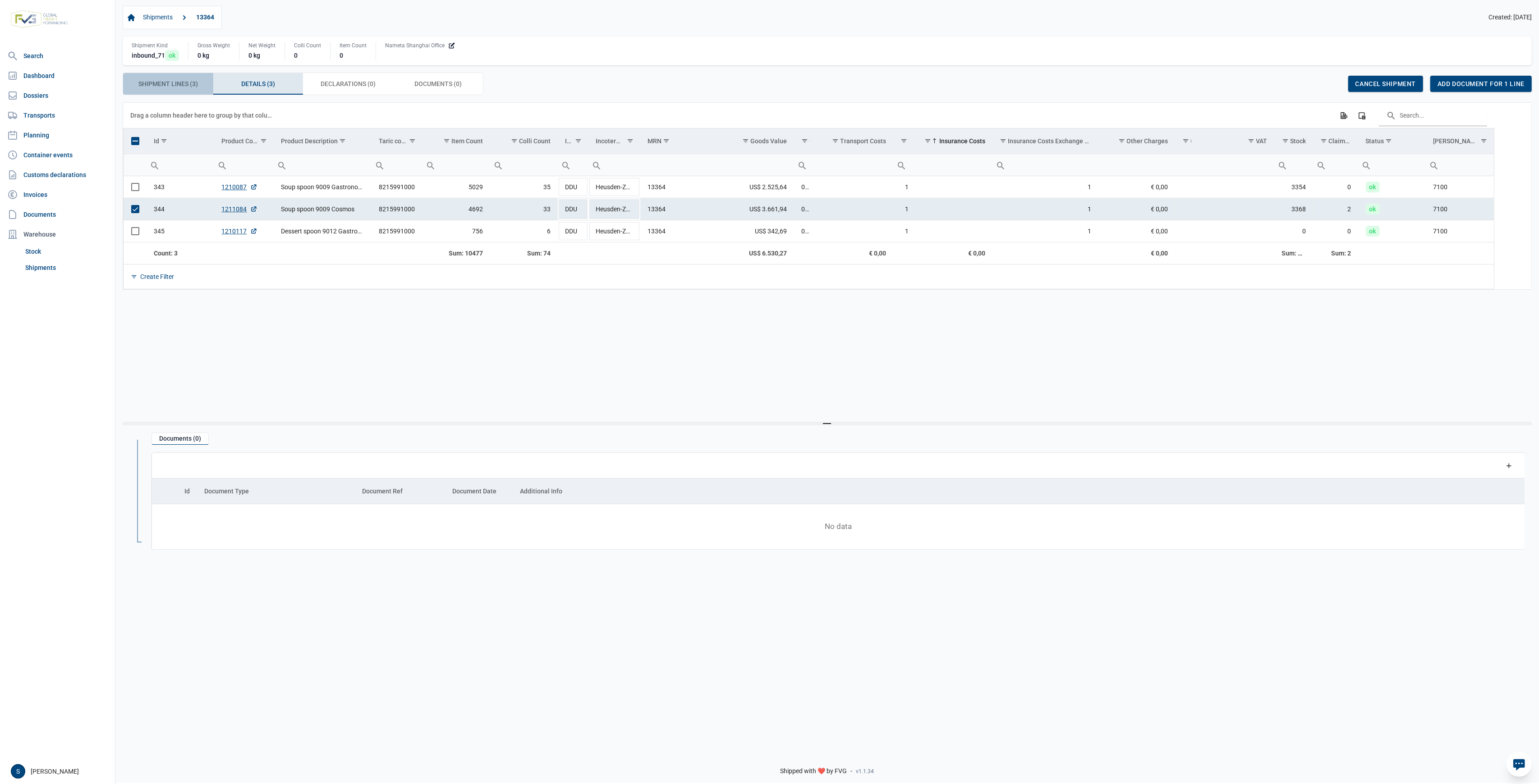
click at [176, 85] on span "Shipment Lines (3) Shipment Lines (3)" at bounding box center [168, 84] width 60 height 11
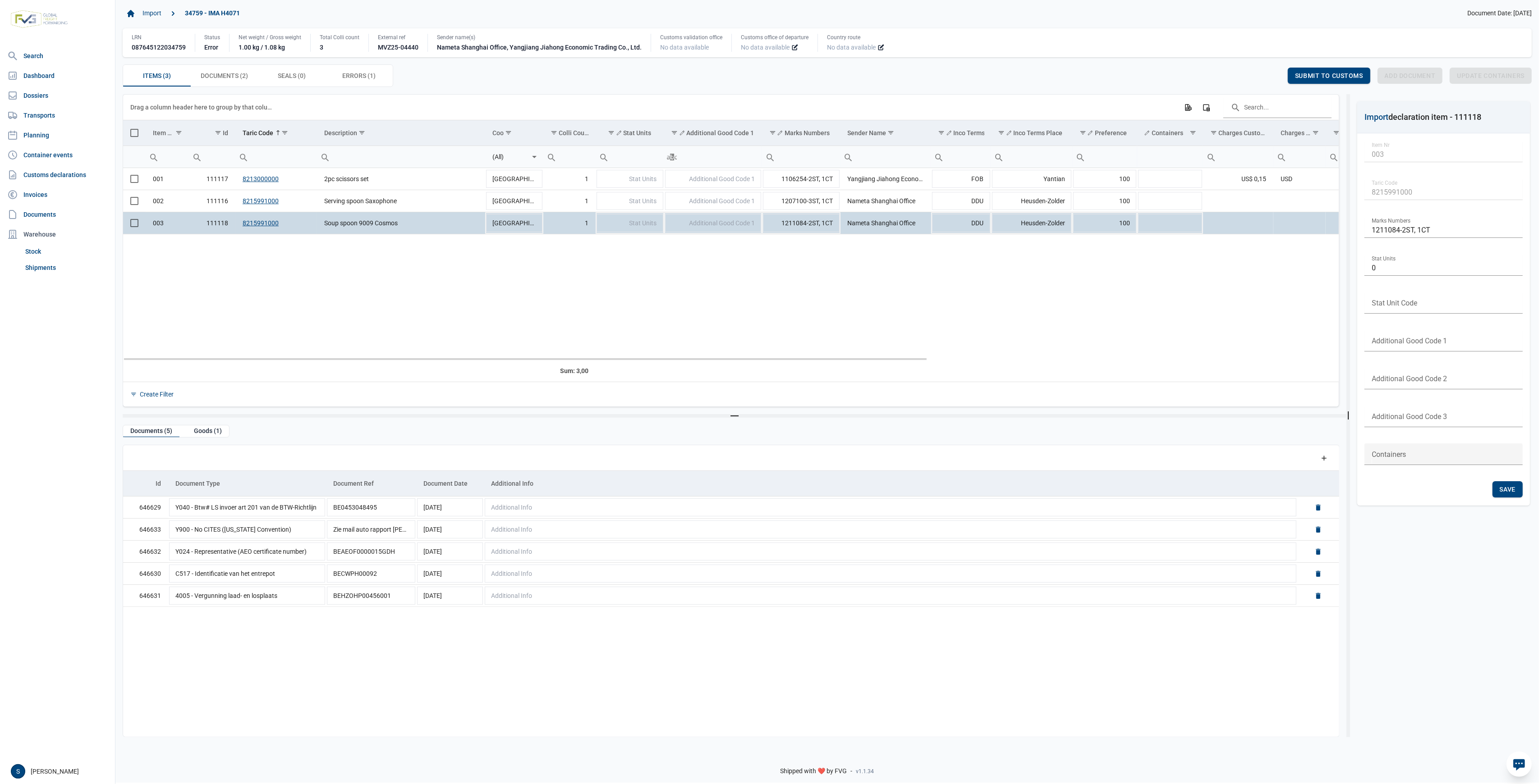
click at [130, 225] on span "Select row" at bounding box center [134, 223] width 8 height 8
click at [1355, 71] on div "Add document for 1 line" at bounding box center [1356, 75] width 101 height 16
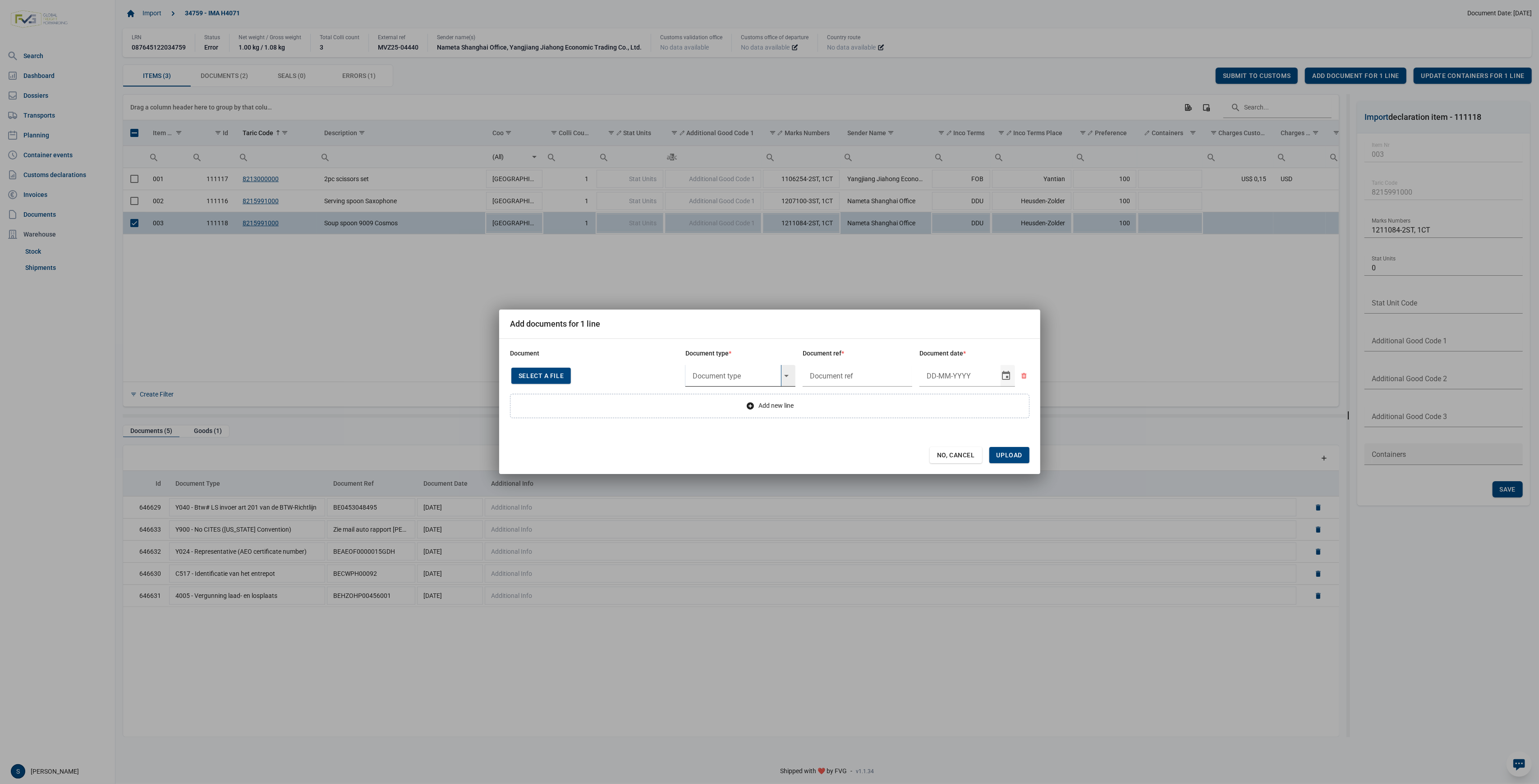
click at [719, 384] on input "text" at bounding box center [733, 376] width 96 height 21
click at [723, 446] on div "N935 - Invoice" at bounding box center [740, 443] width 110 height 21
type input "N935 - Invoice"
click at [870, 379] on input "text" at bounding box center [857, 376] width 110 height 21
click at [1022, 455] on input "Upload" at bounding box center [1022, 455] width 0 height 0
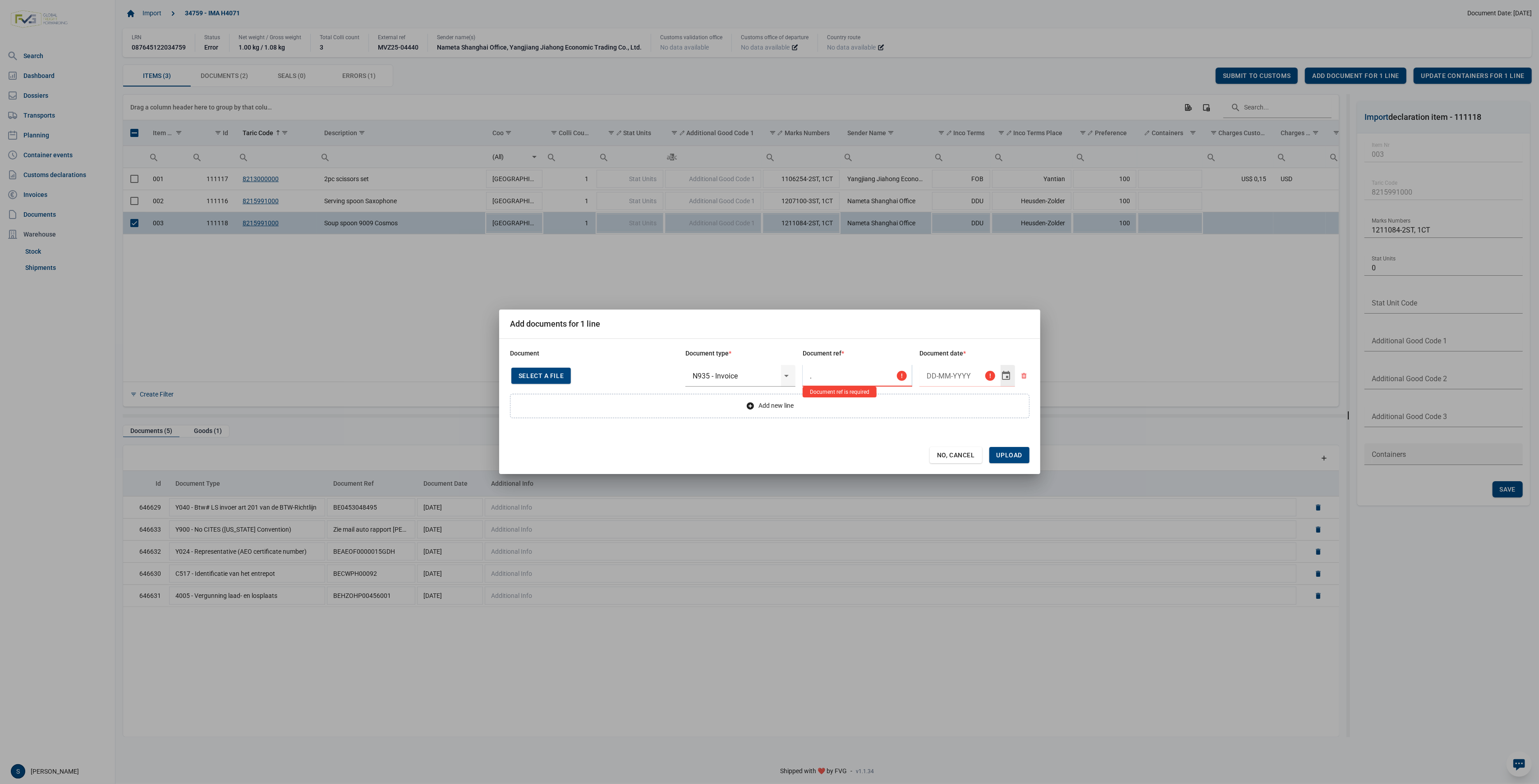
type input "."
click at [1007, 378] on div "Select" at bounding box center [1010, 376] width 11 height 21
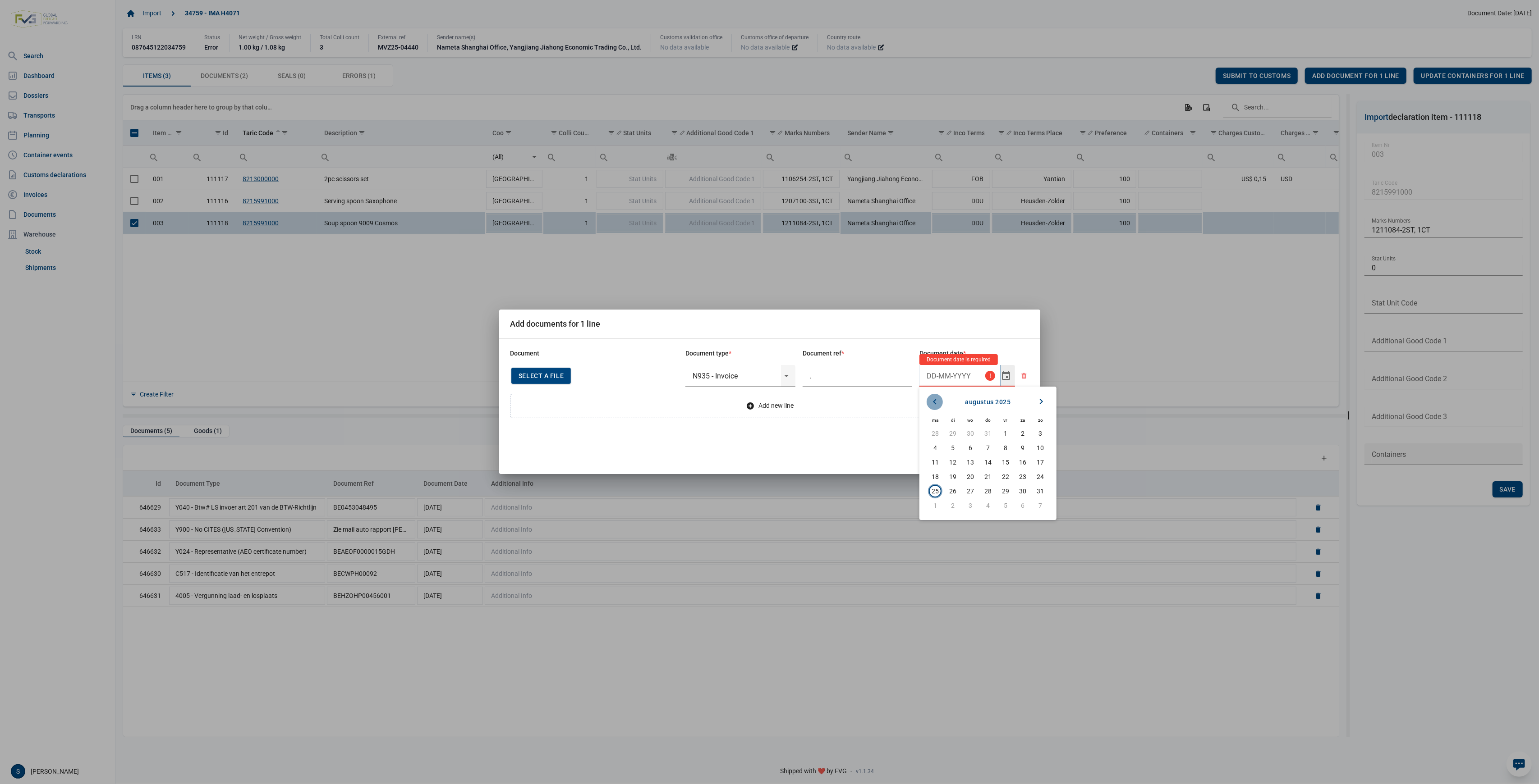
click at [934, 400] on icon "Previous month" at bounding box center [934, 402] width 11 height 11
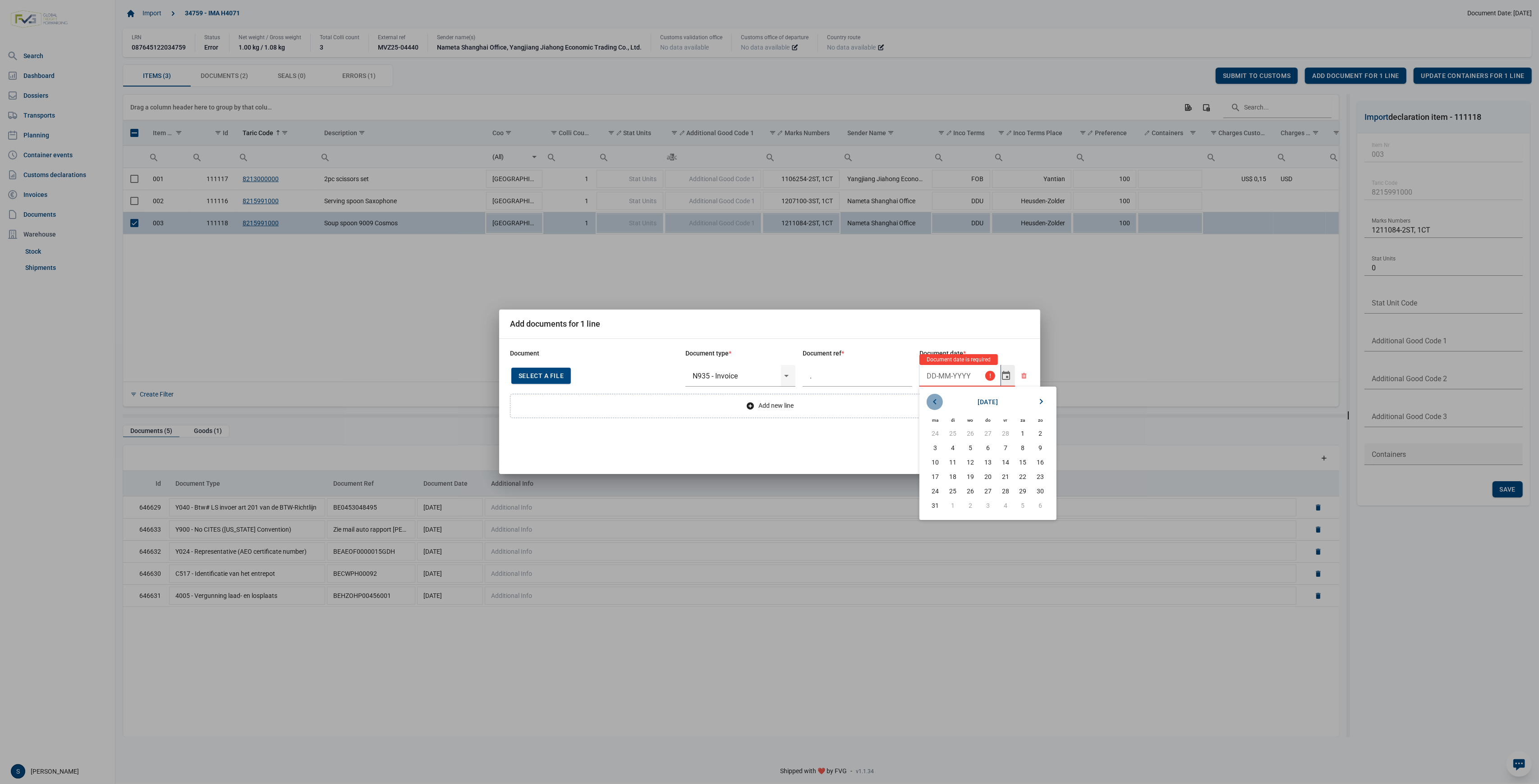
click at [934, 400] on icon "Previous month" at bounding box center [934, 402] width 11 height 11
click at [985, 435] on span "2" at bounding box center [987, 433] width 12 height 12
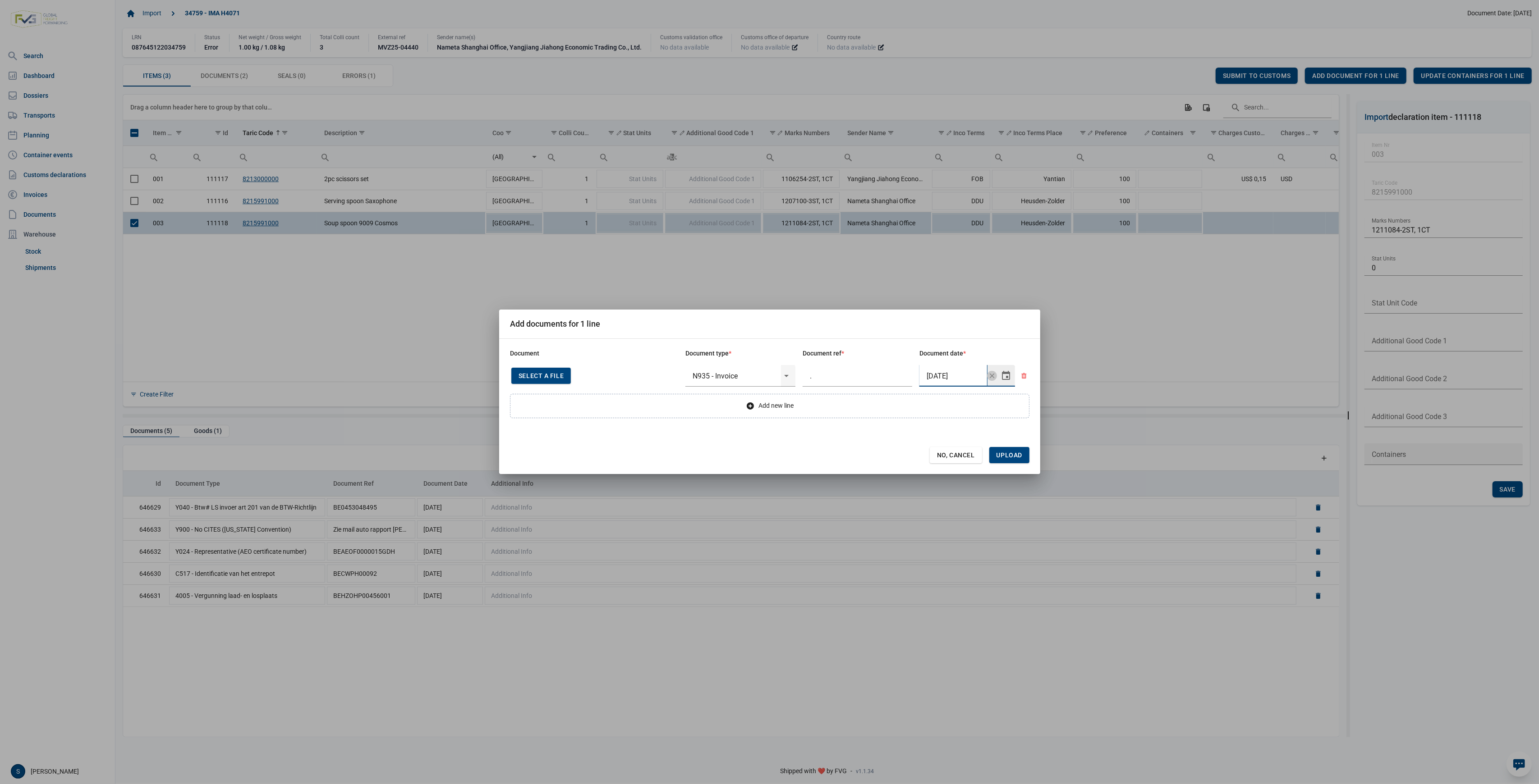
click at [967, 371] on input "2-1-2025" at bounding box center [953, 376] width 68 height 21
type input "2-1-2019"
click at [1013, 458] on span "Upload" at bounding box center [1009, 455] width 25 height 7
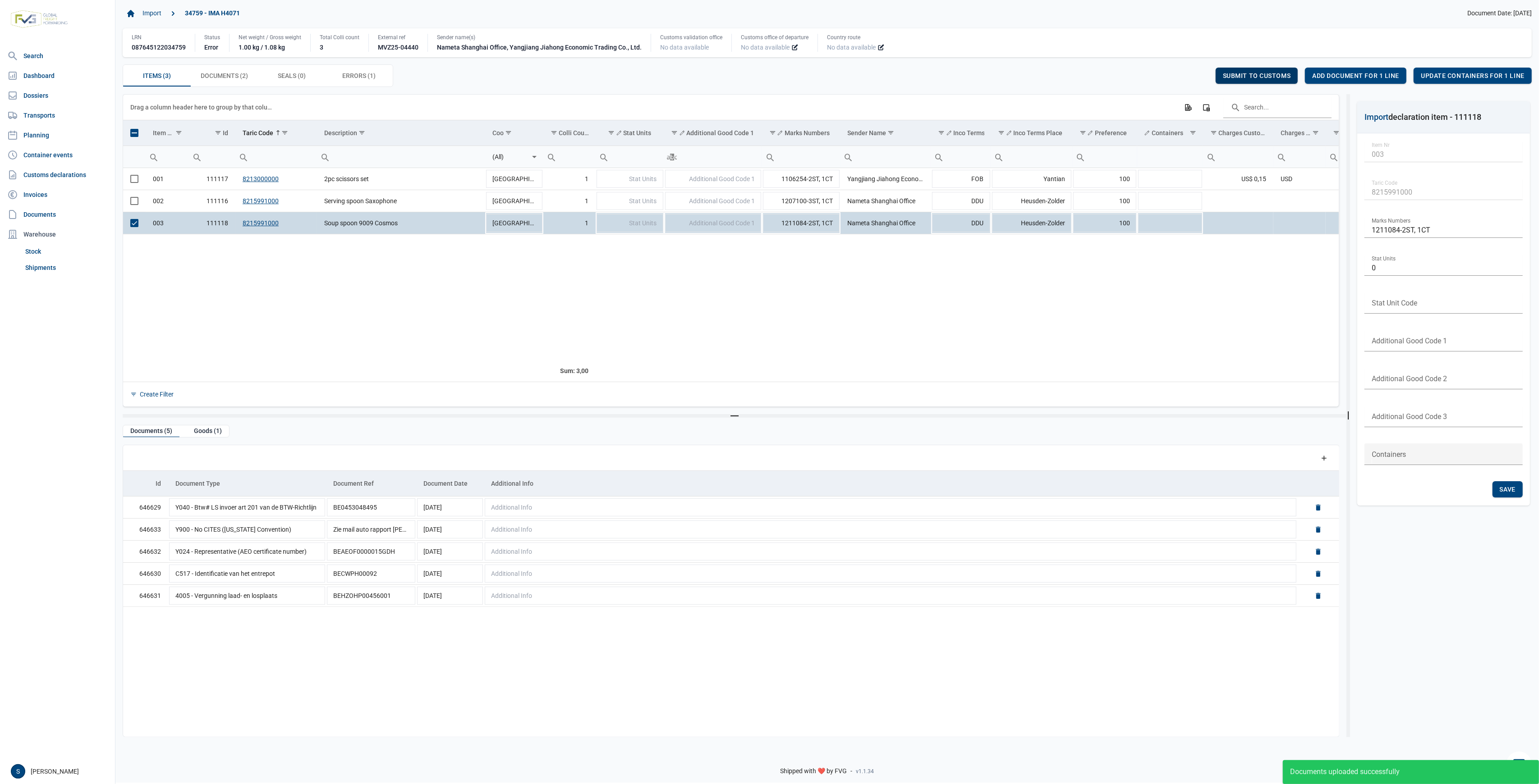
click at [1221, 83] on div "Submit to customs" at bounding box center [1257, 75] width 83 height 16
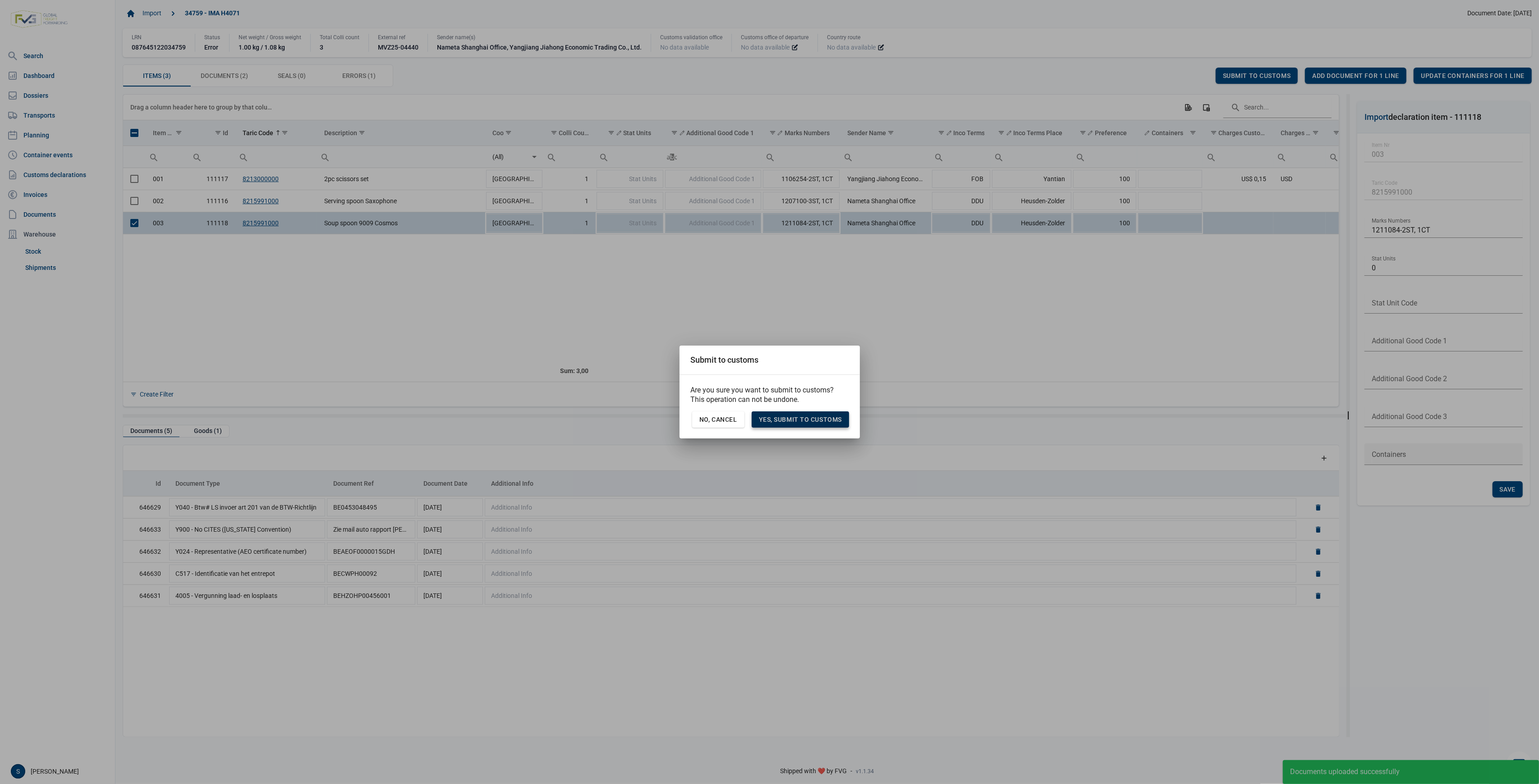
click at [783, 418] on span "Yes, Submit to customs" at bounding box center [800, 419] width 83 height 7
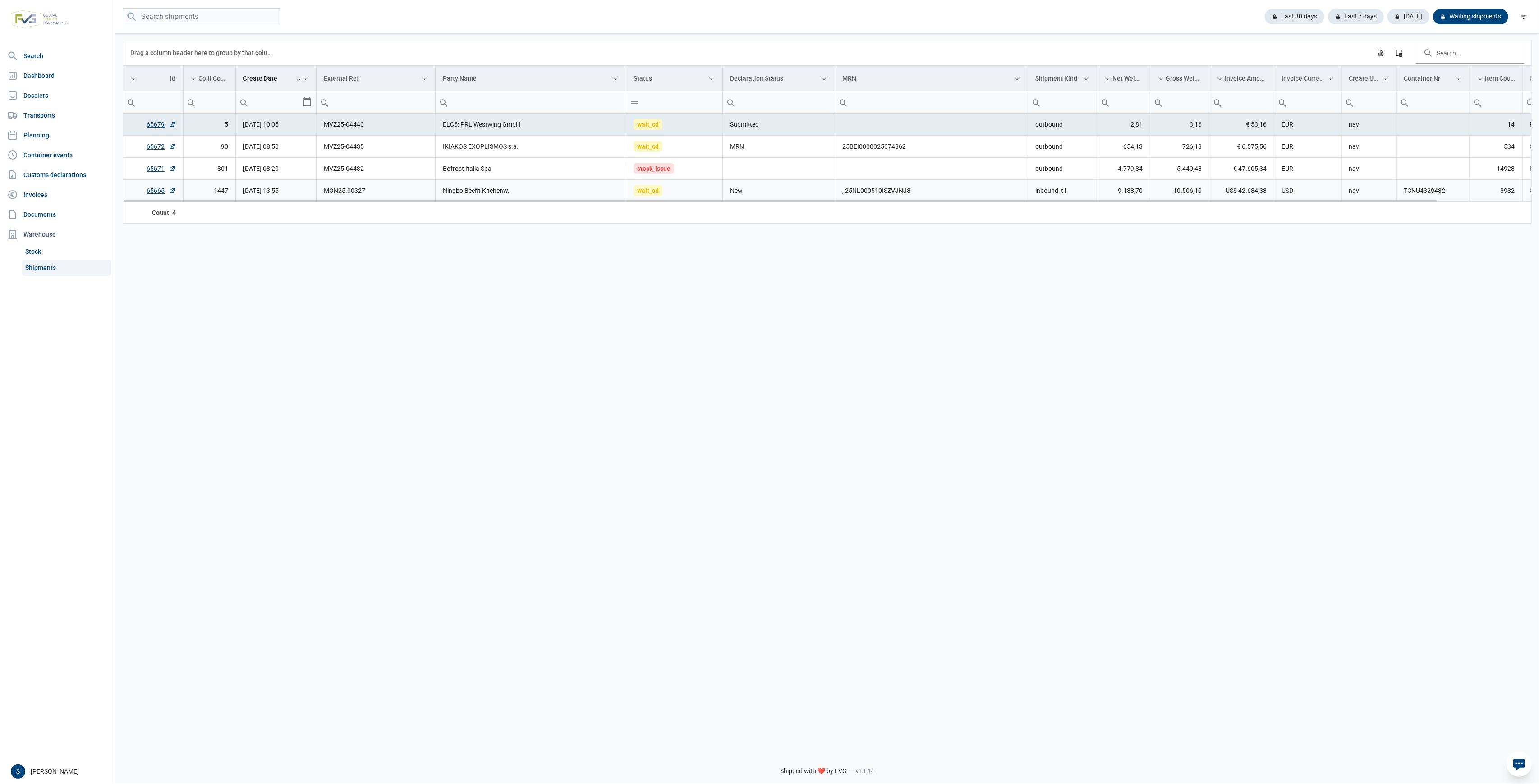
click at [799, 199] on td "New" at bounding box center [779, 190] width 112 height 22
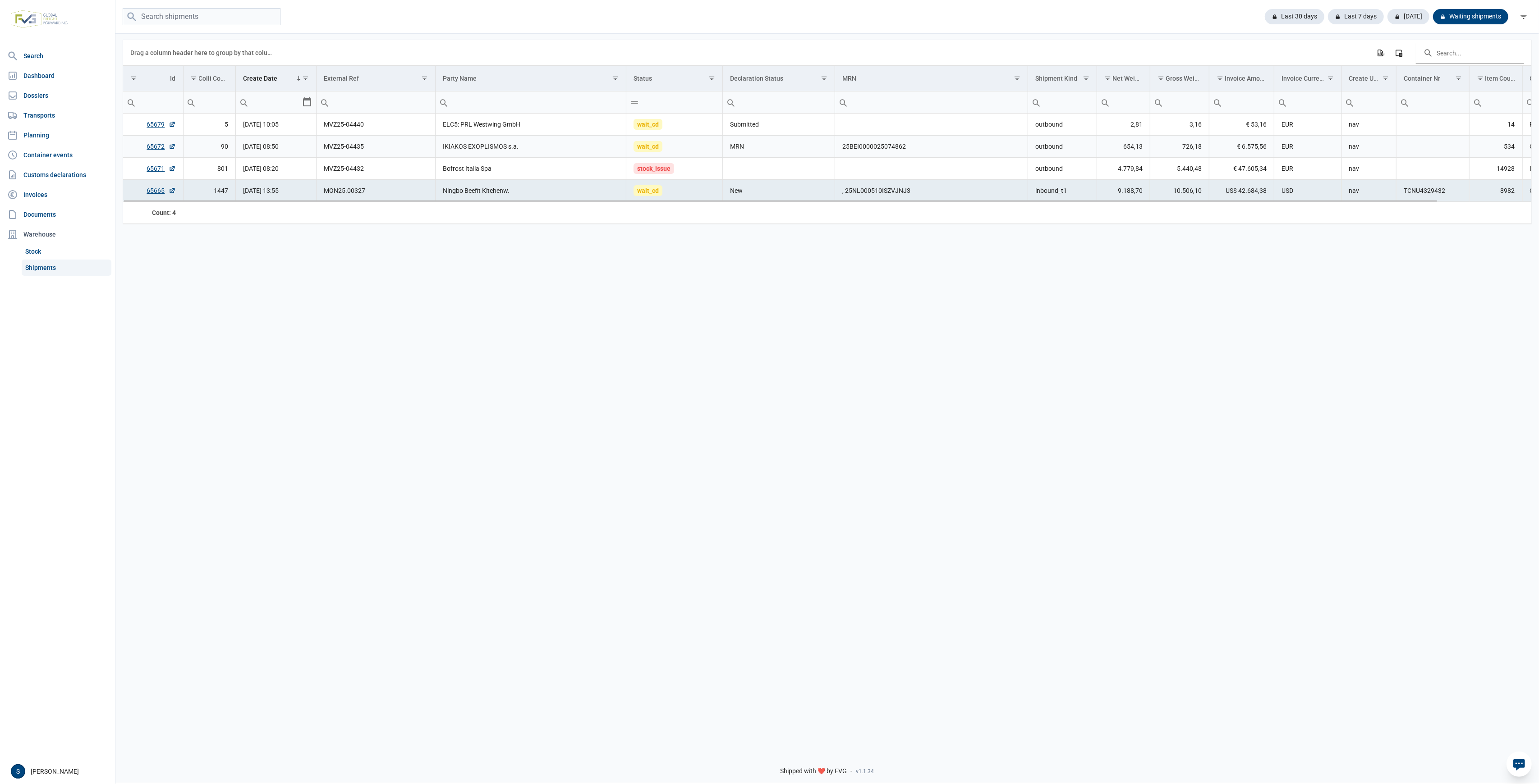
click at [490, 138] on td "IKIAKOS EXOPLISMOS s.a." at bounding box center [531, 147] width 191 height 22
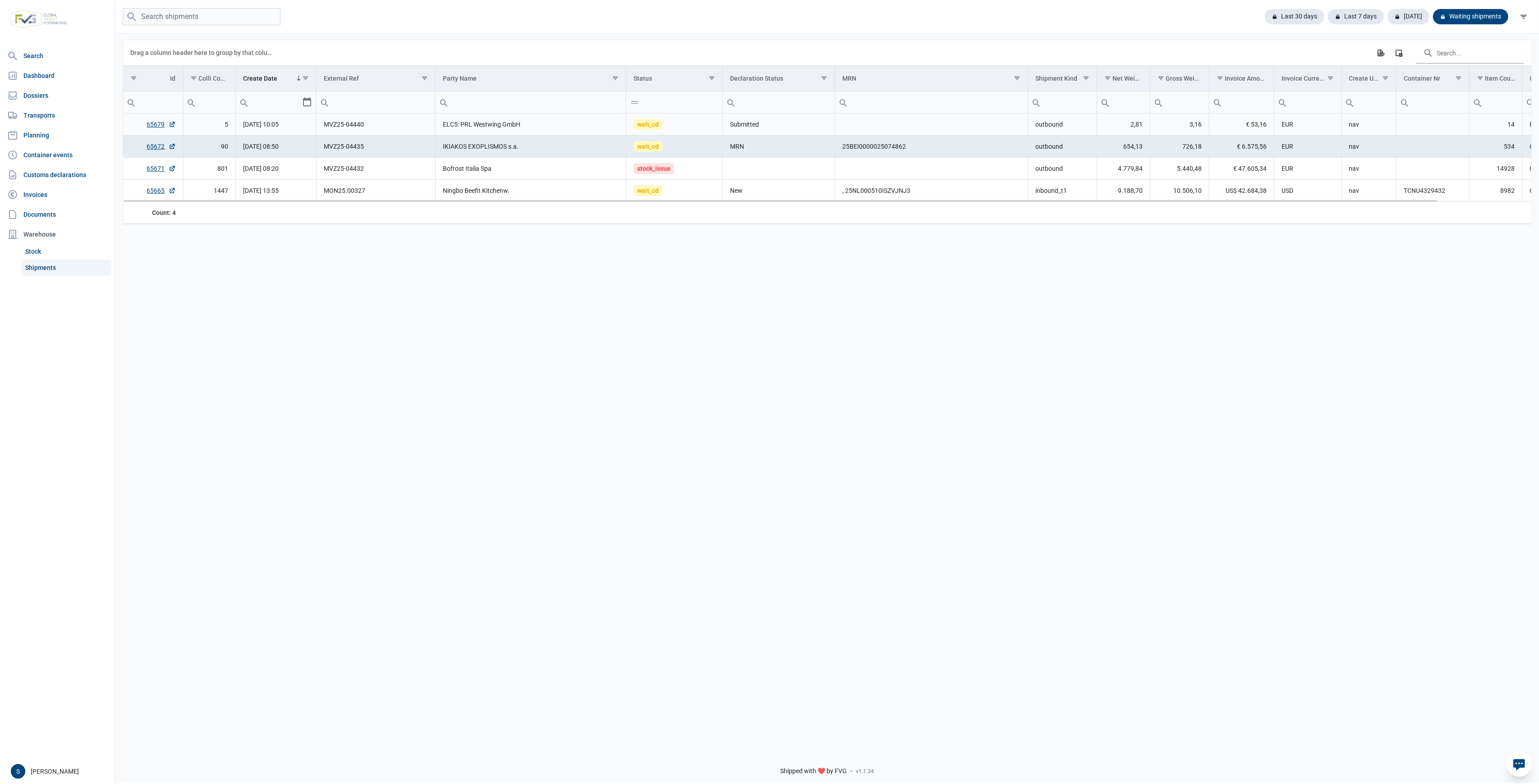
click at [500, 117] on td "ELC5: PRL Westwing GmbH" at bounding box center [531, 124] width 191 height 22
